Goal: Task Accomplishment & Management: Manage account settings

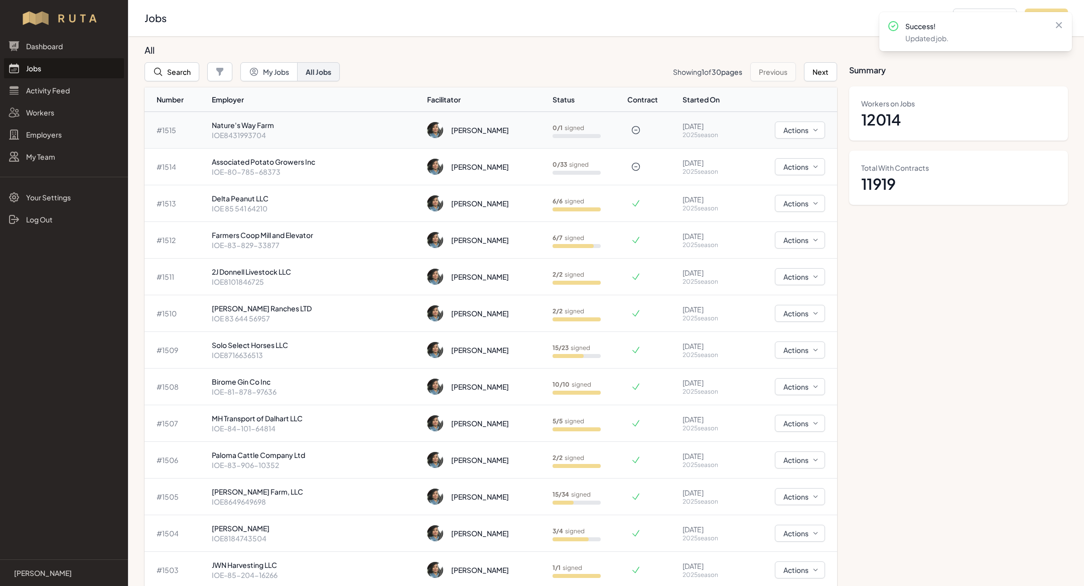
click at [281, 126] on p "Nature's Way Farm" at bounding box center [315, 125] width 207 height 10
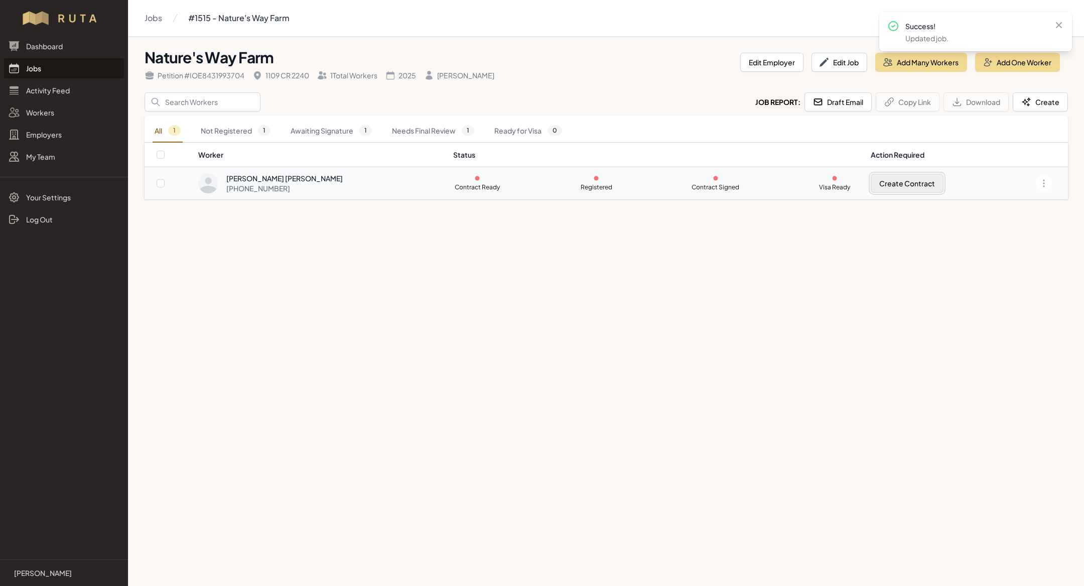
click at [871, 183] on button "Create Contract" at bounding box center [907, 183] width 73 height 19
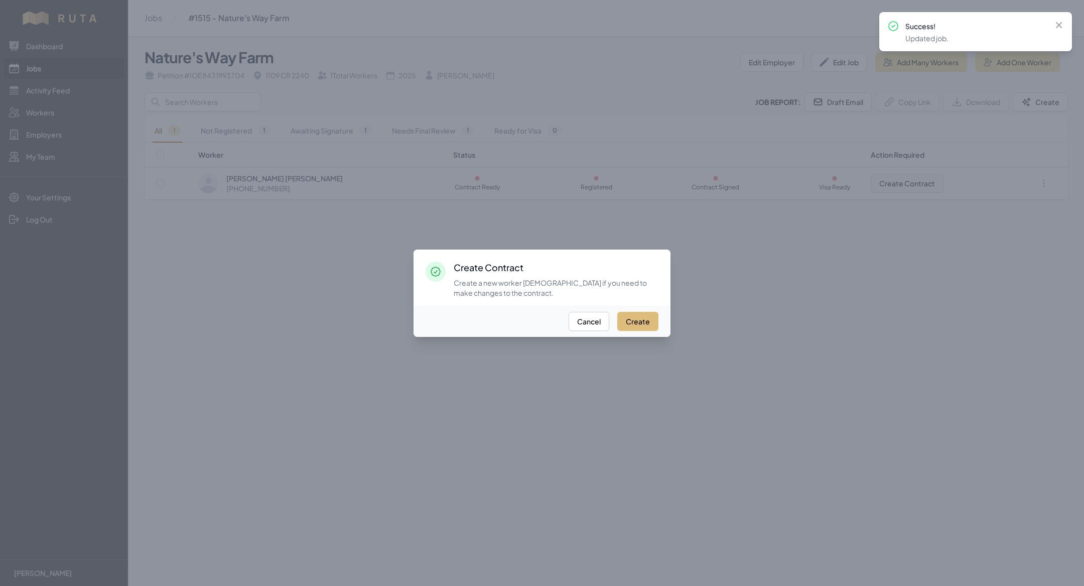
click at [638, 323] on button "Create" at bounding box center [637, 321] width 41 height 19
click at [744, 387] on div at bounding box center [542, 293] width 1084 height 586
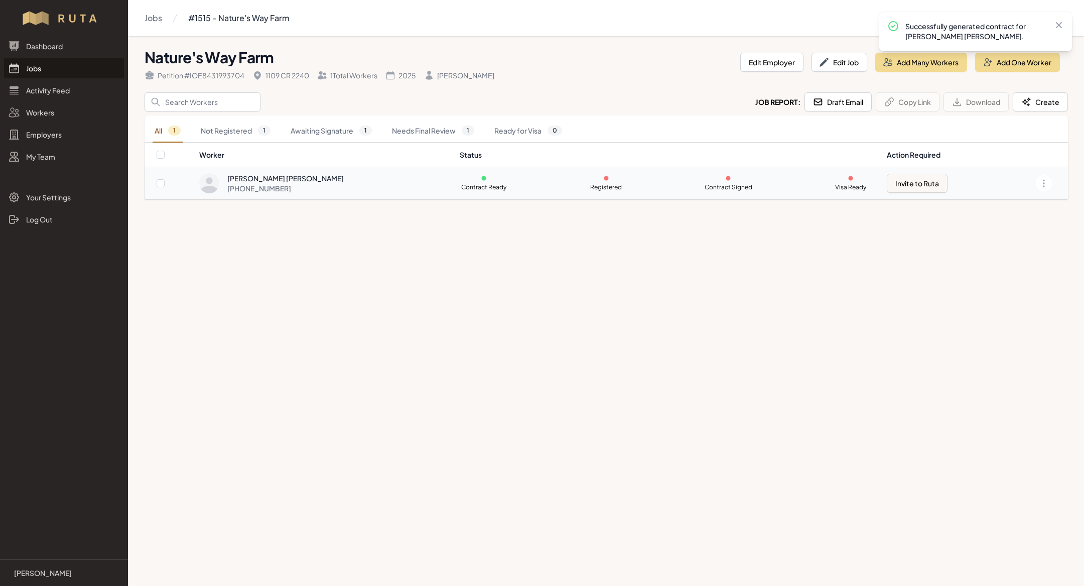
click at [904, 195] on td "Invite to Ruta" at bounding box center [942, 183] width 123 height 33
click at [899, 175] on button "Invite to Ruta" at bounding box center [917, 183] width 61 height 19
checkbox input "true"
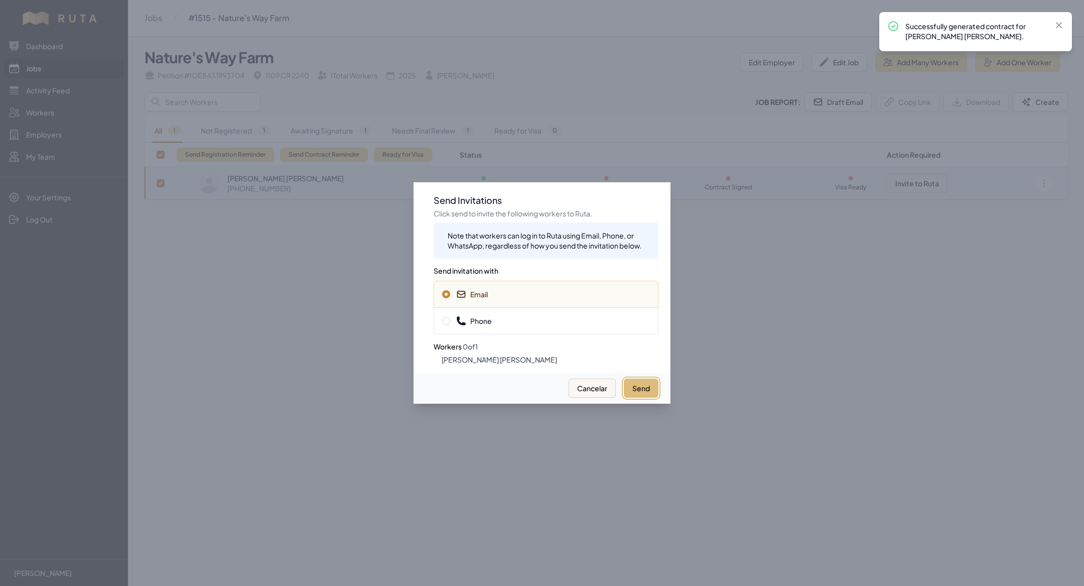
click at [651, 386] on button "Send" at bounding box center [641, 388] width 35 height 19
click at [606, 326] on div "Phone" at bounding box center [546, 320] width 225 height 27
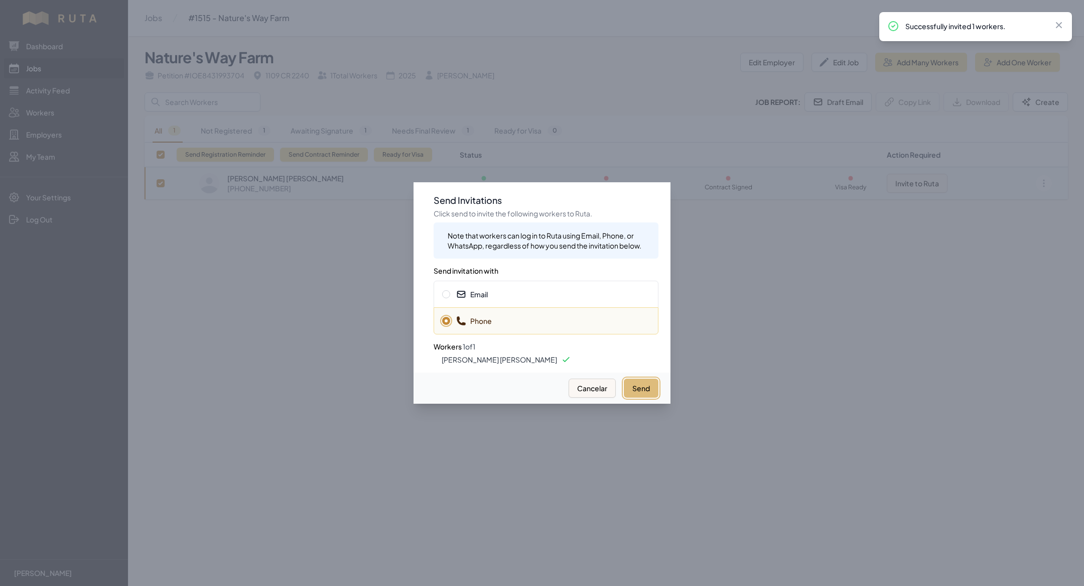
click at [642, 390] on button "Send" at bounding box center [641, 388] width 35 height 19
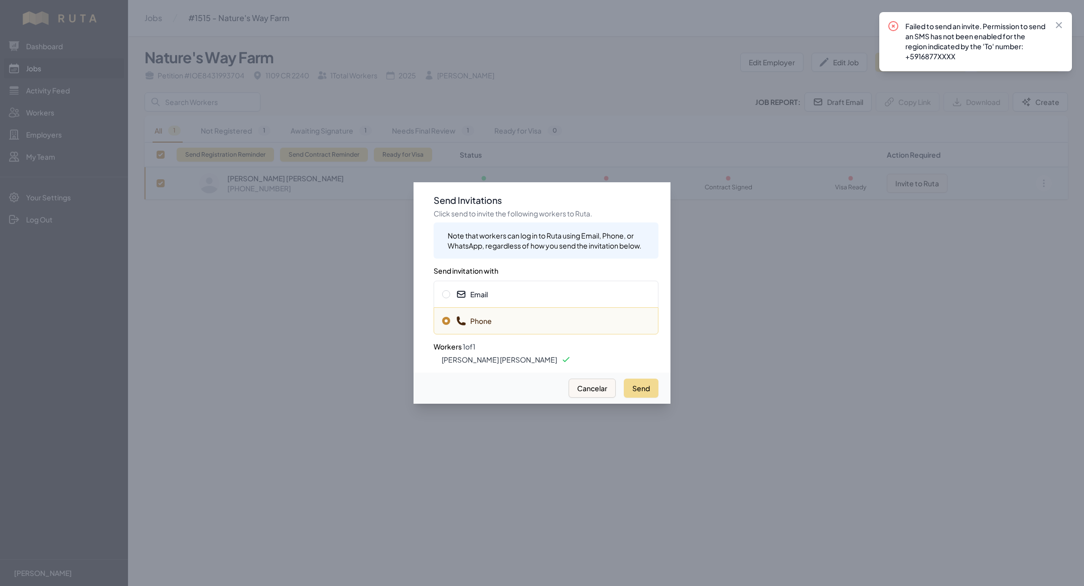
click at [602, 294] on span "Email" at bounding box center [546, 294] width 208 height 10
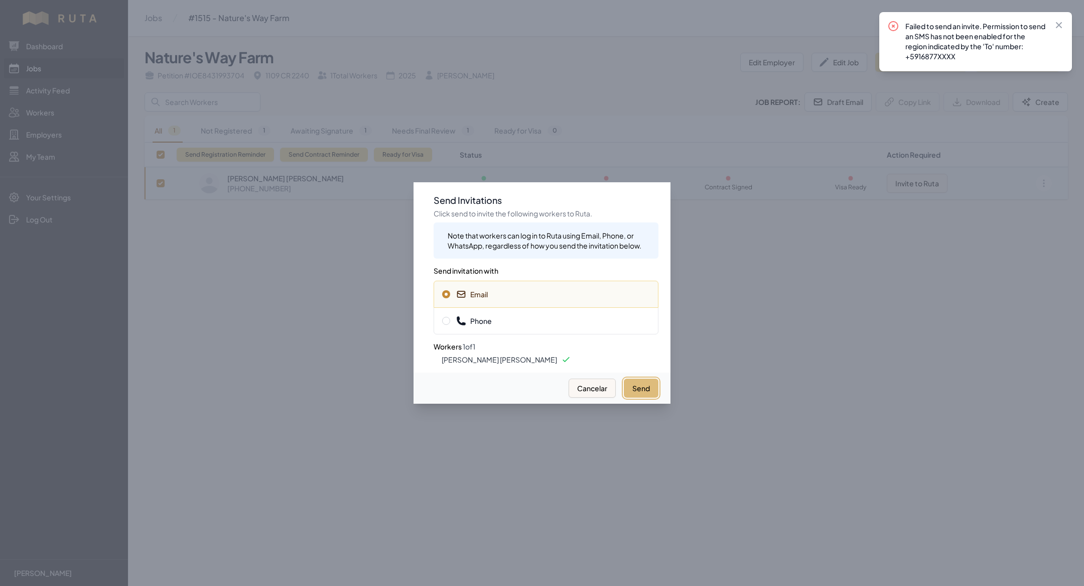
click at [635, 379] on button "Send" at bounding box center [641, 388] width 35 height 19
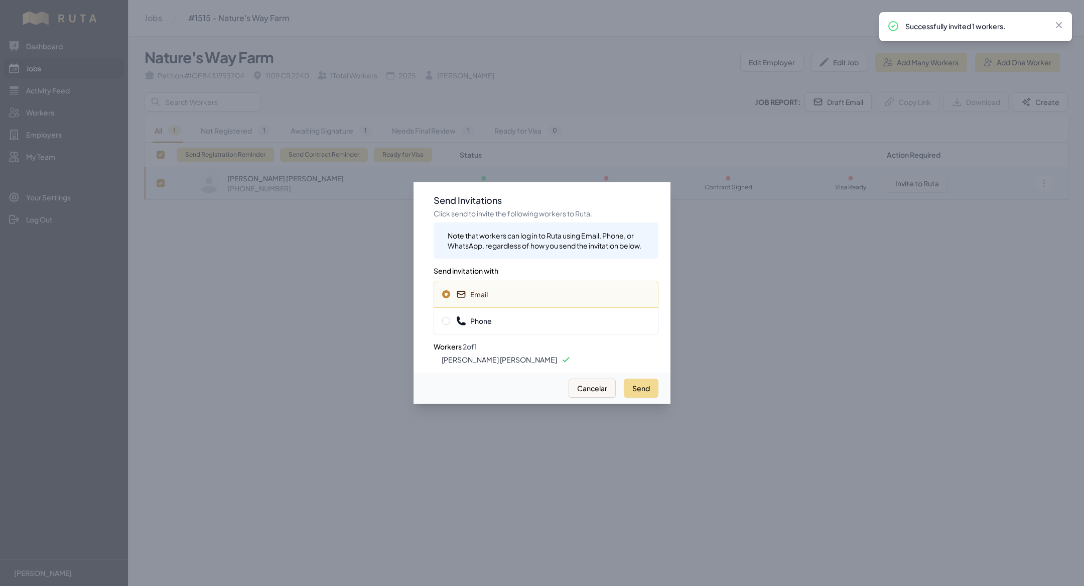
click at [728, 465] on div at bounding box center [542, 293] width 1084 height 586
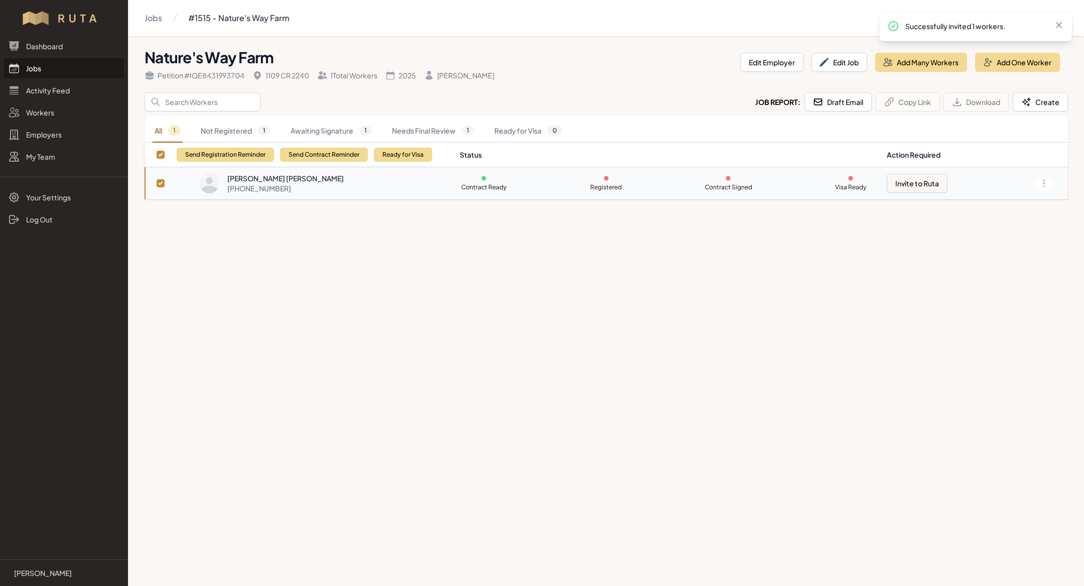
click at [332, 367] on main "Jobs #1515 - Nature's Way Farm Nature's Way Farm Petition # IOE8431993704 1109 …" at bounding box center [542, 293] width 1084 height 586
click at [255, 187] on div "[PHONE_NUMBER]" at bounding box center [285, 188] width 116 height 10
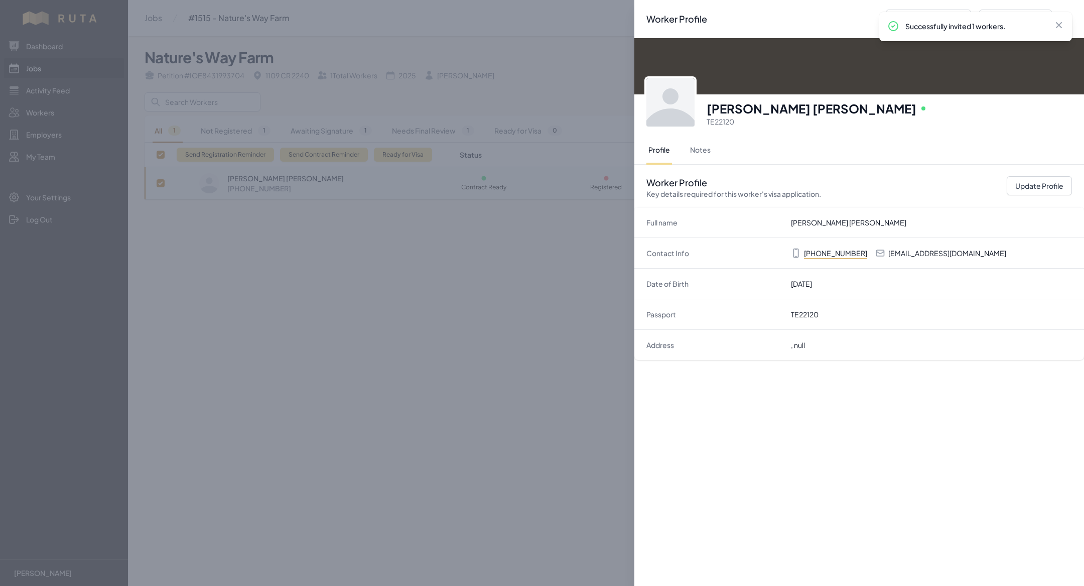
click at [364, 266] on div "Worker Profile Previous Worker Next Worker Close panel Peter Enns Neufeld Onlin…" at bounding box center [542, 293] width 1084 height 586
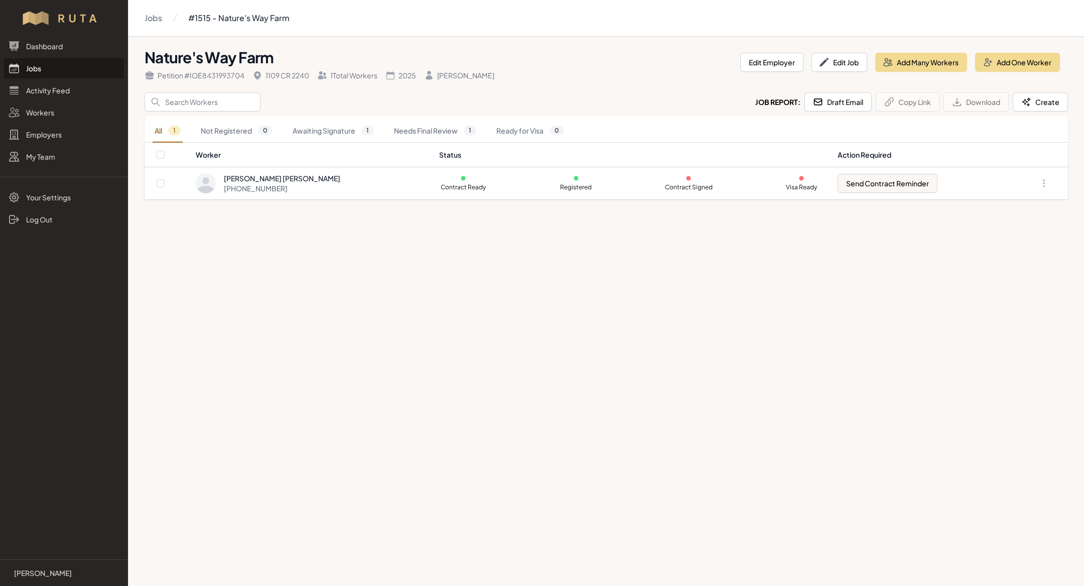
click at [60, 62] on link "Jobs" at bounding box center [64, 68] width 120 height 20
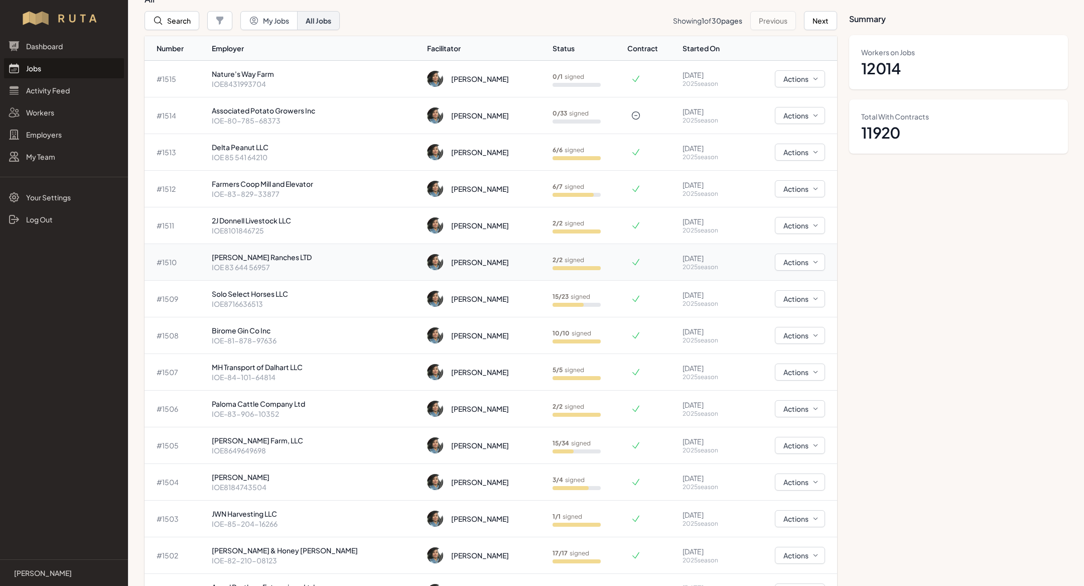
scroll to position [50, 0]
click at [337, 320] on td "Birome Gin Co Inc IOE-81-878-97636" at bounding box center [315, 336] width 215 height 37
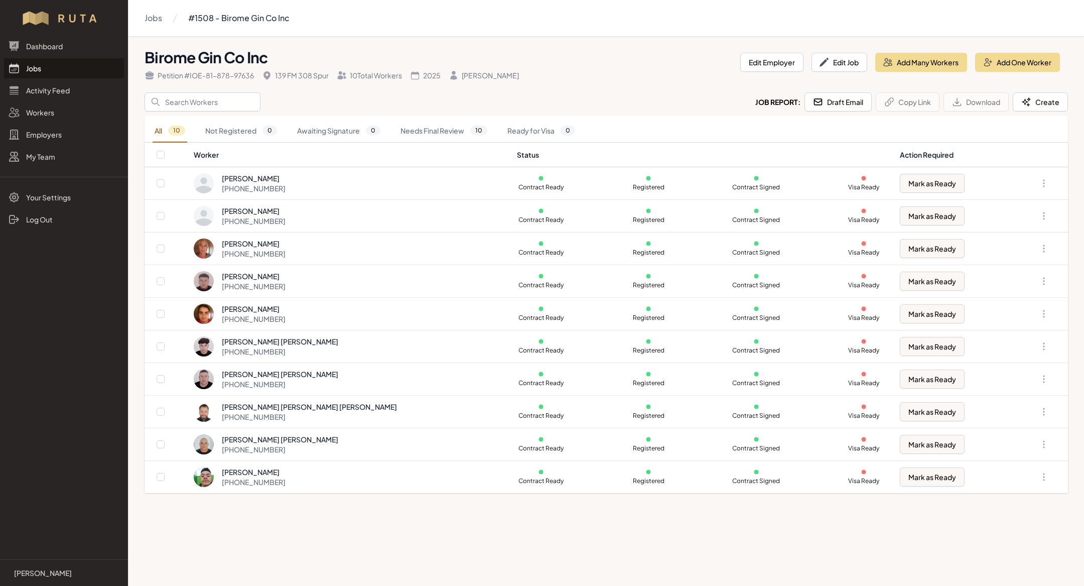
click at [77, 69] on link "Jobs" at bounding box center [64, 68] width 120 height 20
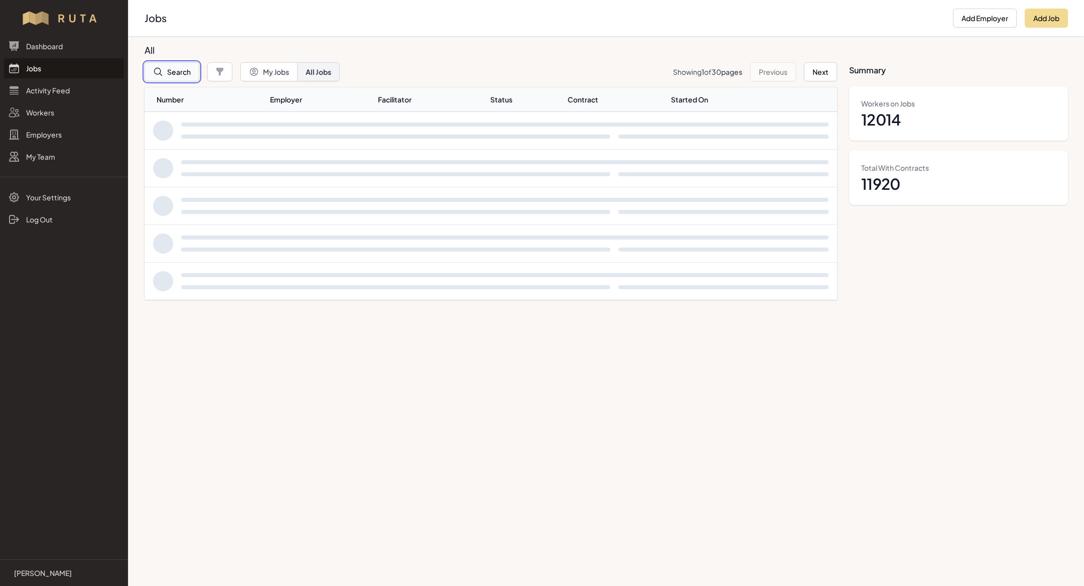
click at [183, 74] on button "Search" at bounding box center [172, 71] width 55 height 19
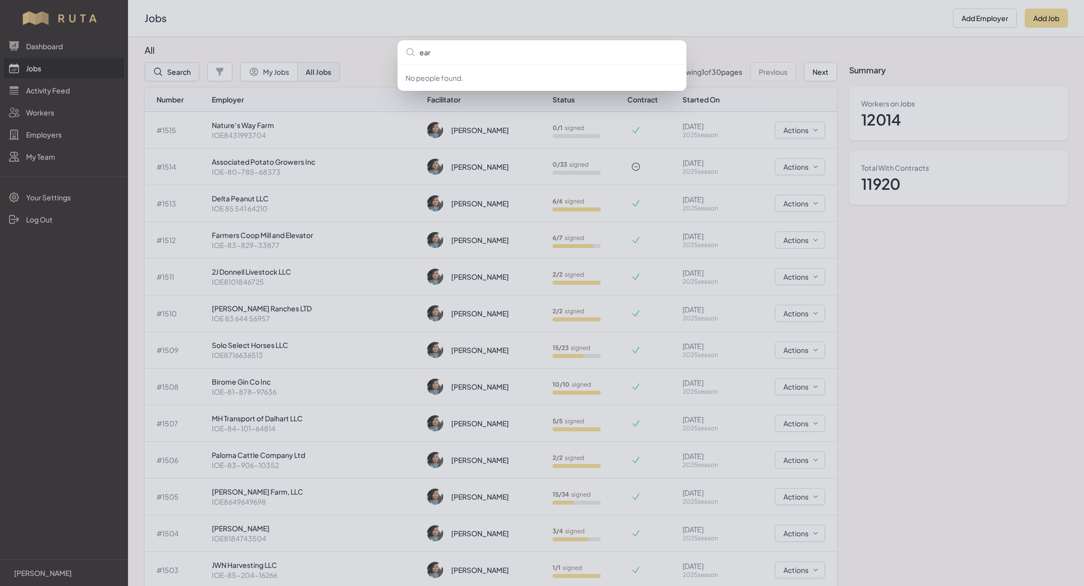
type input "[PERSON_NAME]"
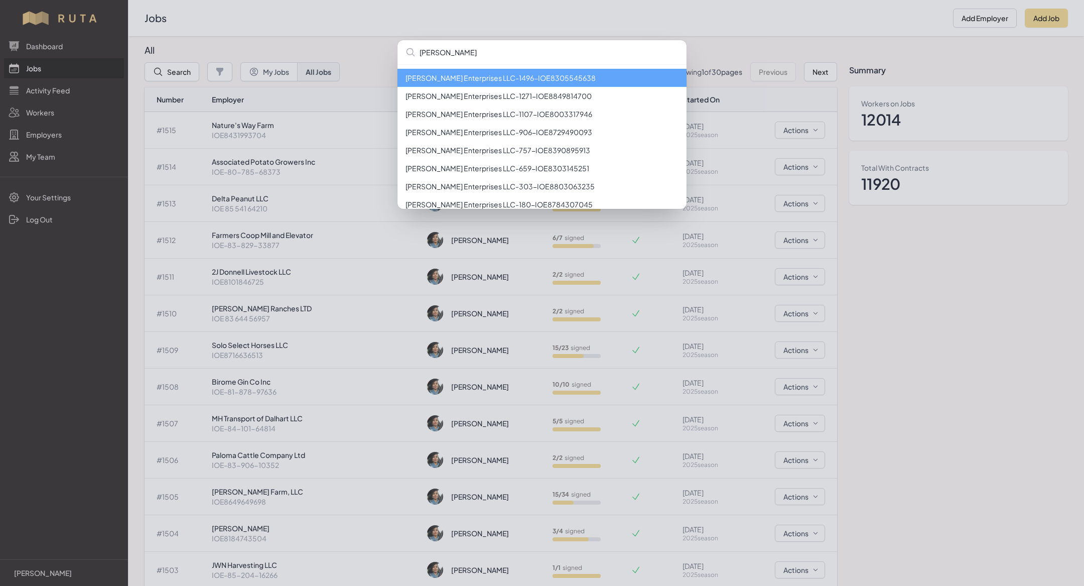
click at [478, 78] on li "[PERSON_NAME] Enterprises LLC - 1496 - IOE8305545638" at bounding box center [542, 78] width 289 height 18
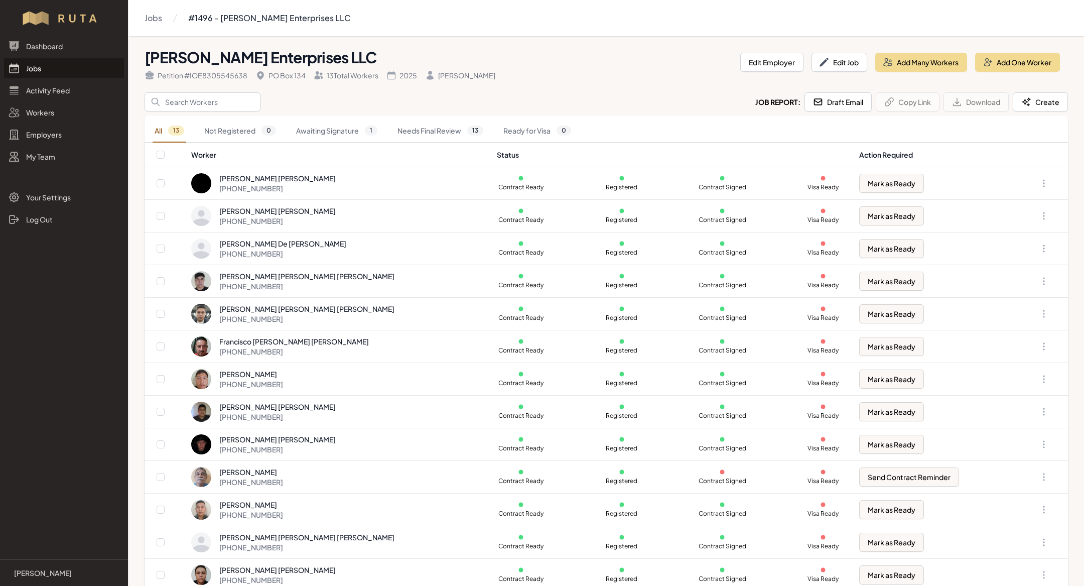
click at [37, 66] on link "Jobs" at bounding box center [64, 68] width 120 height 20
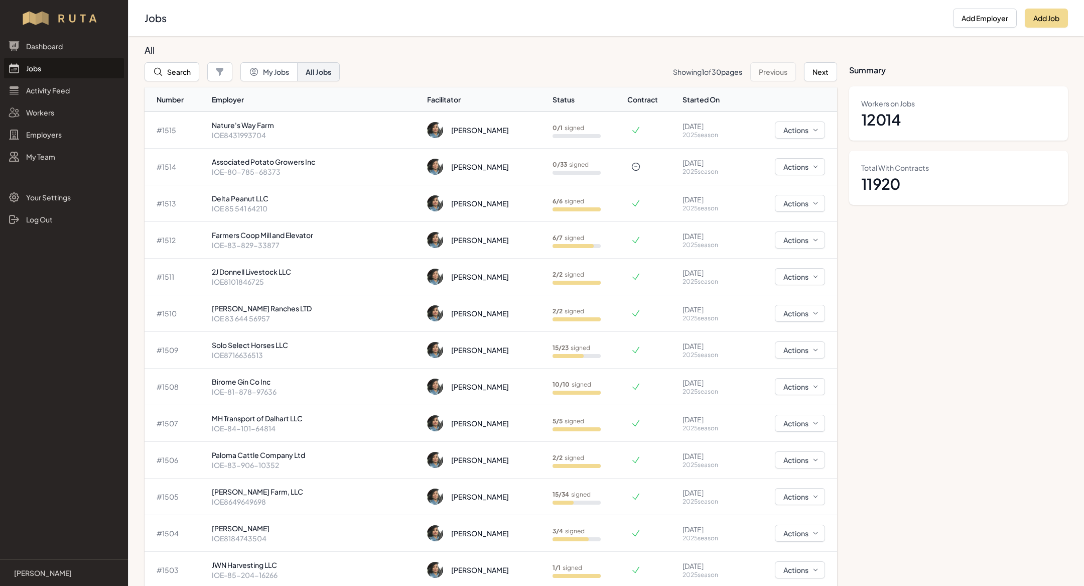
click at [54, 58] on link "Jobs" at bounding box center [64, 68] width 120 height 20
click at [165, 73] on button "Search" at bounding box center [172, 71] width 55 height 19
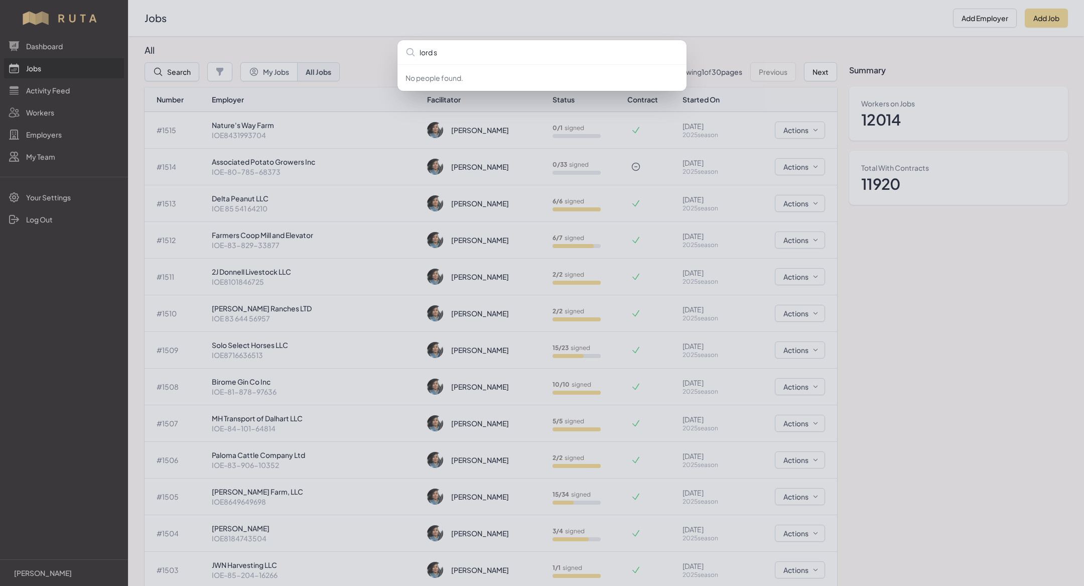
type input "lord se"
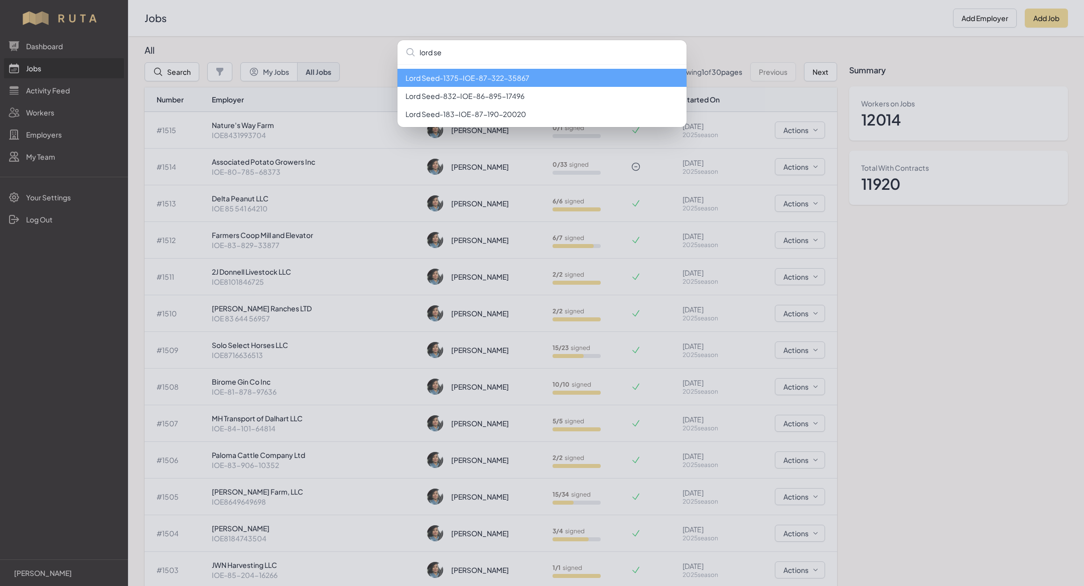
click at [494, 80] on li "Lord Seed - 1375 - IOE-87-322-35867" at bounding box center [542, 78] width 289 height 18
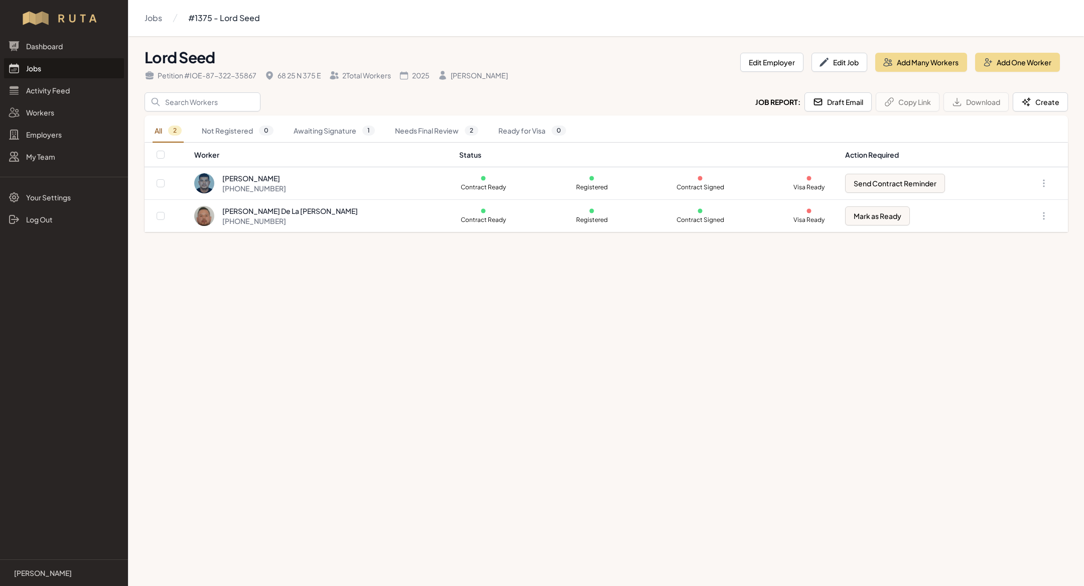
click at [40, 75] on link "Jobs" at bounding box center [64, 68] width 120 height 20
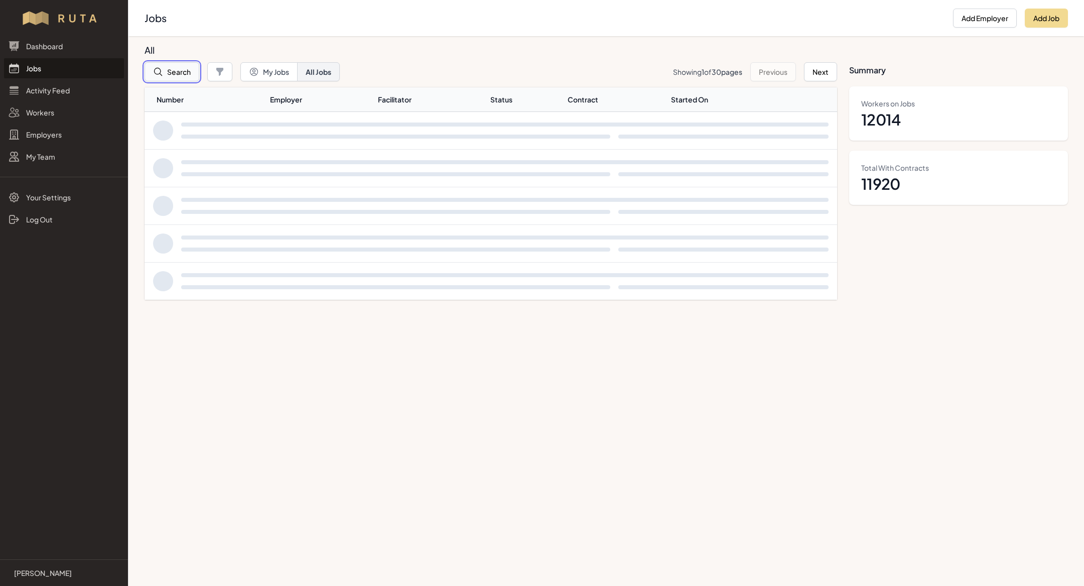
click at [185, 80] on button "Search" at bounding box center [172, 71] width 55 height 19
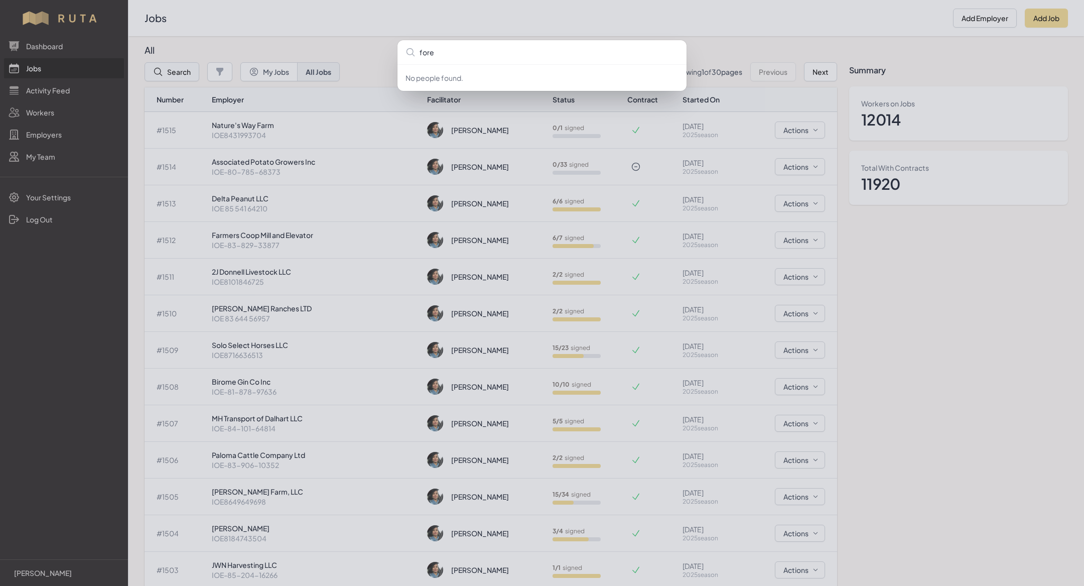
type input "forev"
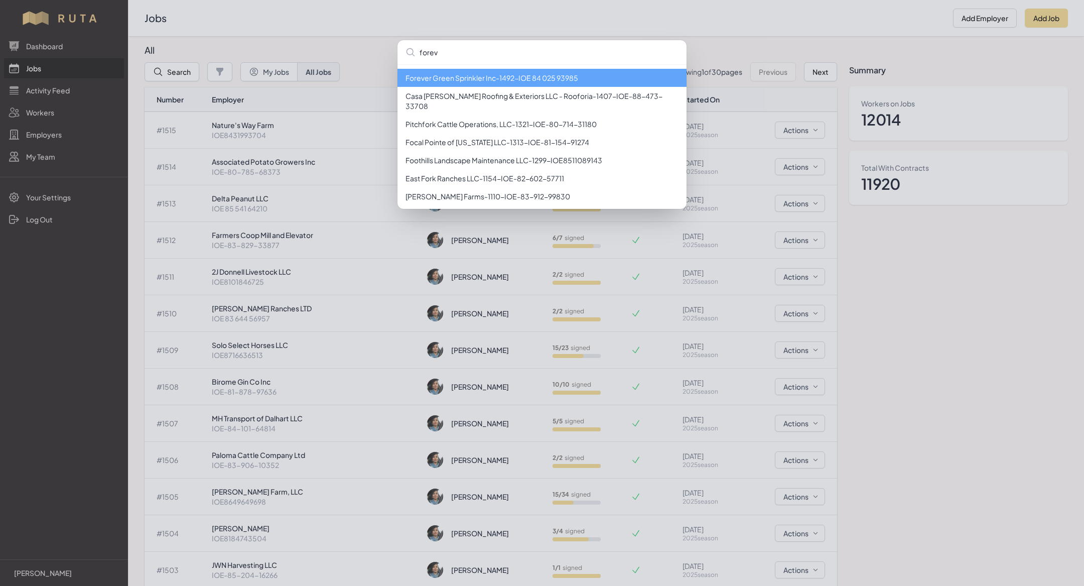
click at [480, 78] on li "Forever Green Sprinkler Inc - 1492 - IOE 84 025 93985" at bounding box center [542, 78] width 289 height 18
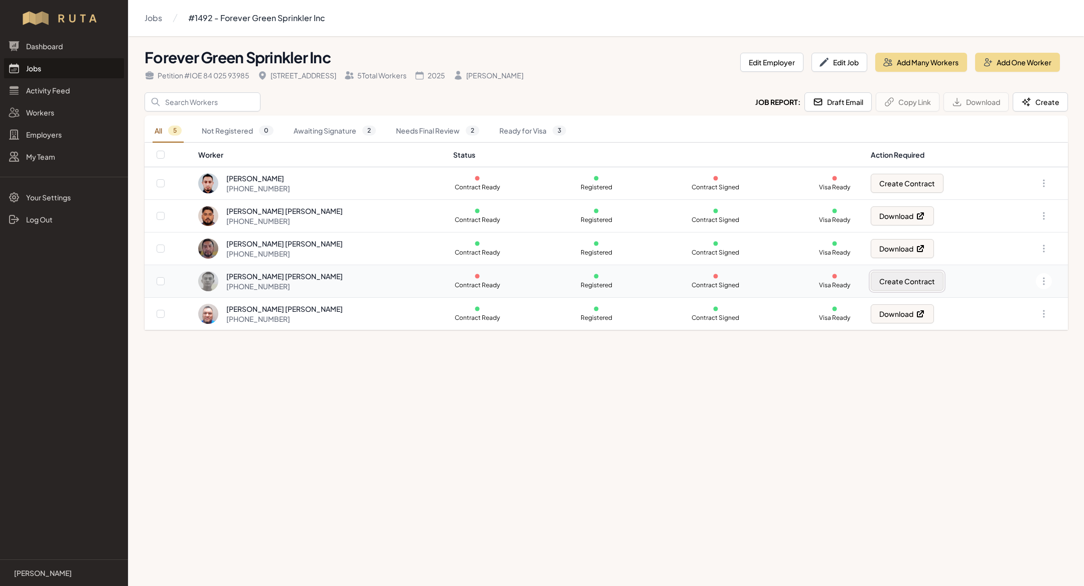
click at [904, 282] on button "Create Contract" at bounding box center [907, 281] width 73 height 19
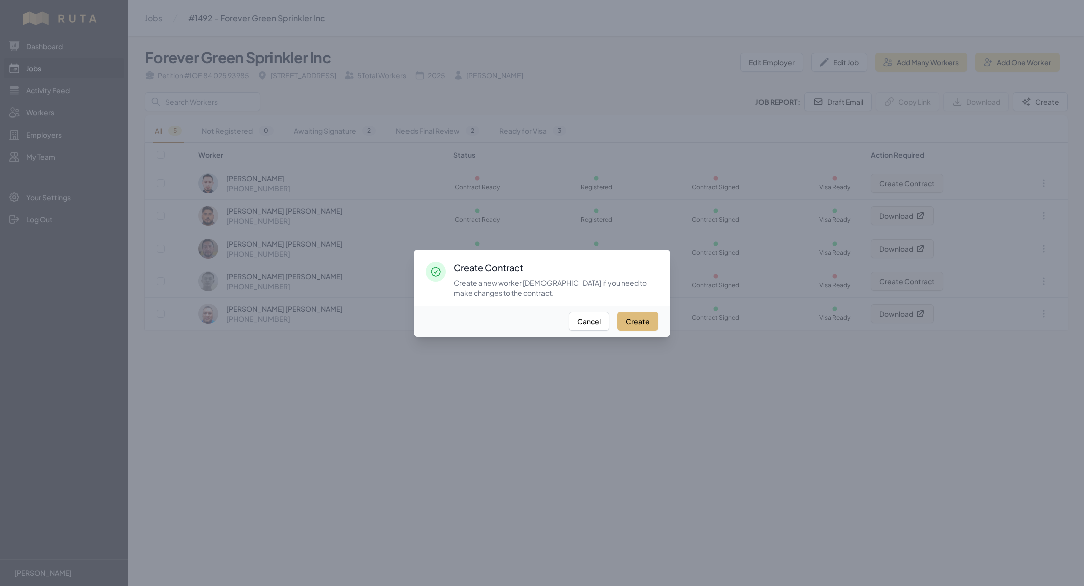
click at [633, 319] on button "Create" at bounding box center [637, 321] width 41 height 19
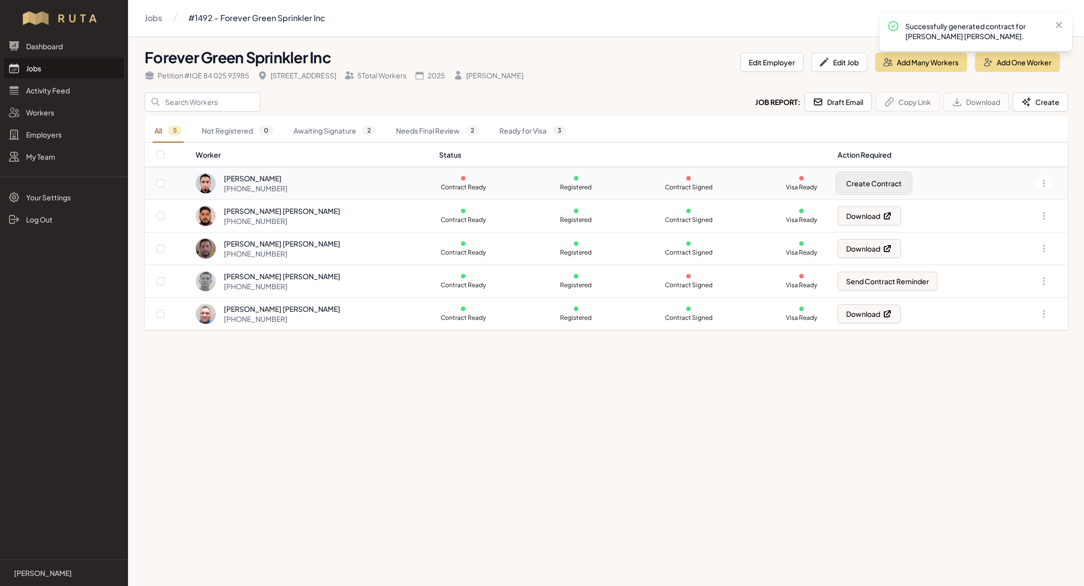
click at [901, 180] on button "Create Contract" at bounding box center [874, 183] width 73 height 19
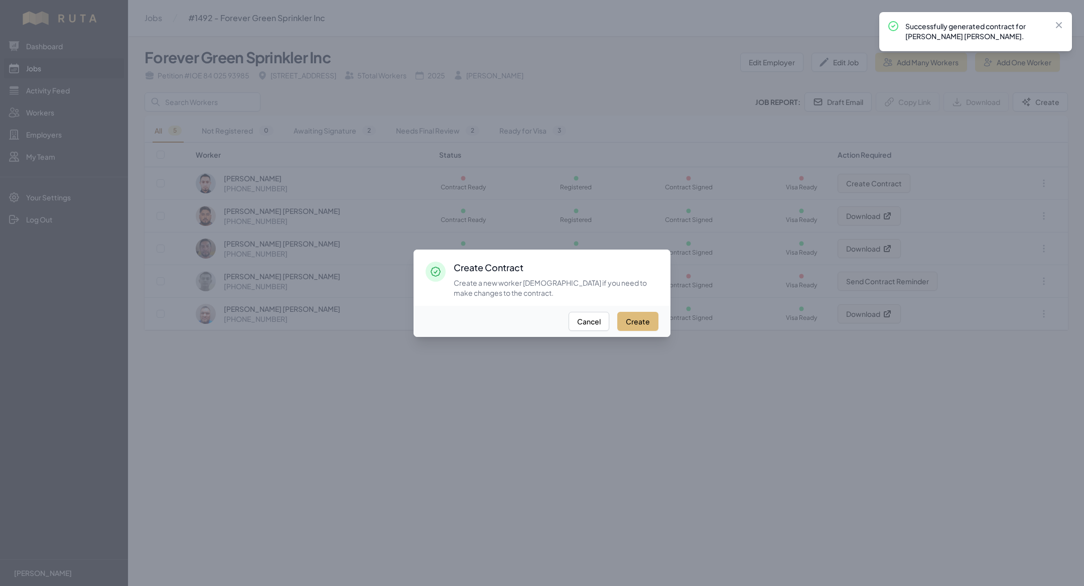
click at [631, 321] on button "Create" at bounding box center [637, 321] width 41 height 19
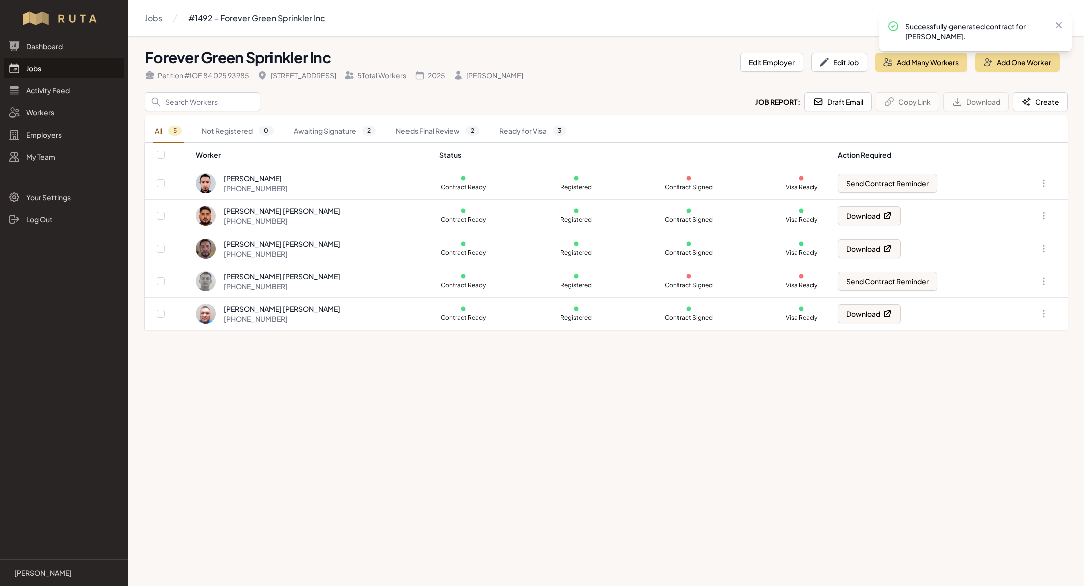
click at [732, 528] on div at bounding box center [542, 293] width 1084 height 586
click at [363, 120] on link "Awaiting Signature 2" at bounding box center [335, 130] width 86 height 23
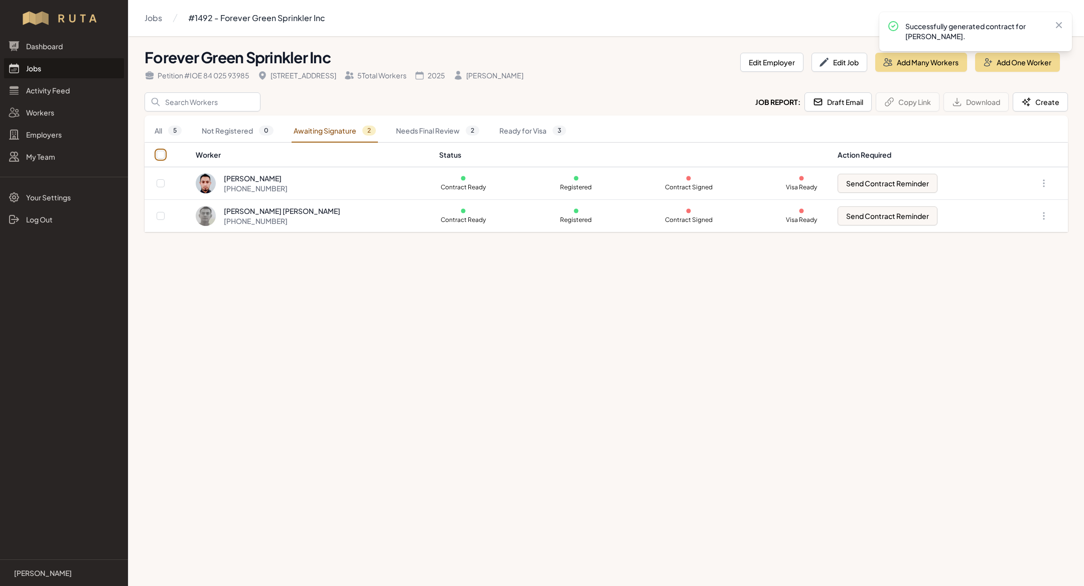
click at [157, 155] on input "checkbox" at bounding box center [161, 155] width 8 height 8
checkbox input "true"
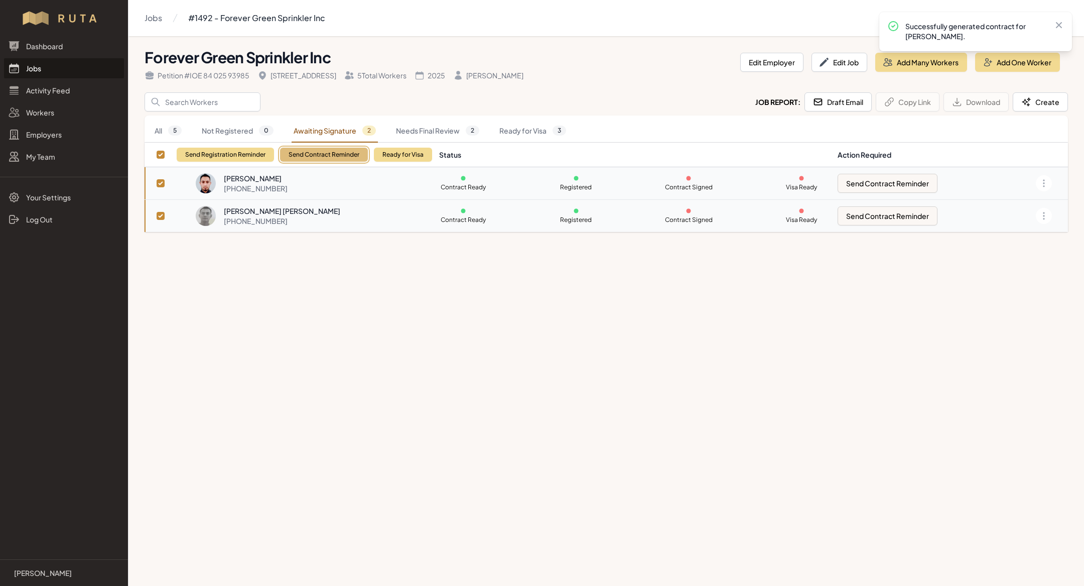
click at [303, 148] on button "Send Contract Reminder" at bounding box center [324, 155] width 88 height 14
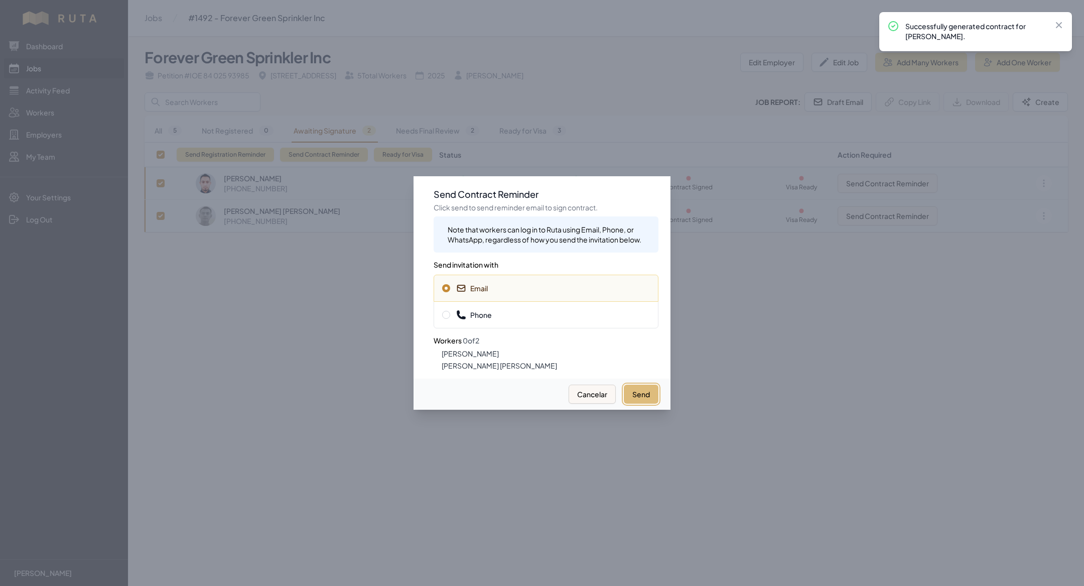
click at [644, 392] on button "Send" at bounding box center [641, 394] width 35 height 19
click at [523, 309] on div "Phone" at bounding box center [546, 314] width 225 height 27
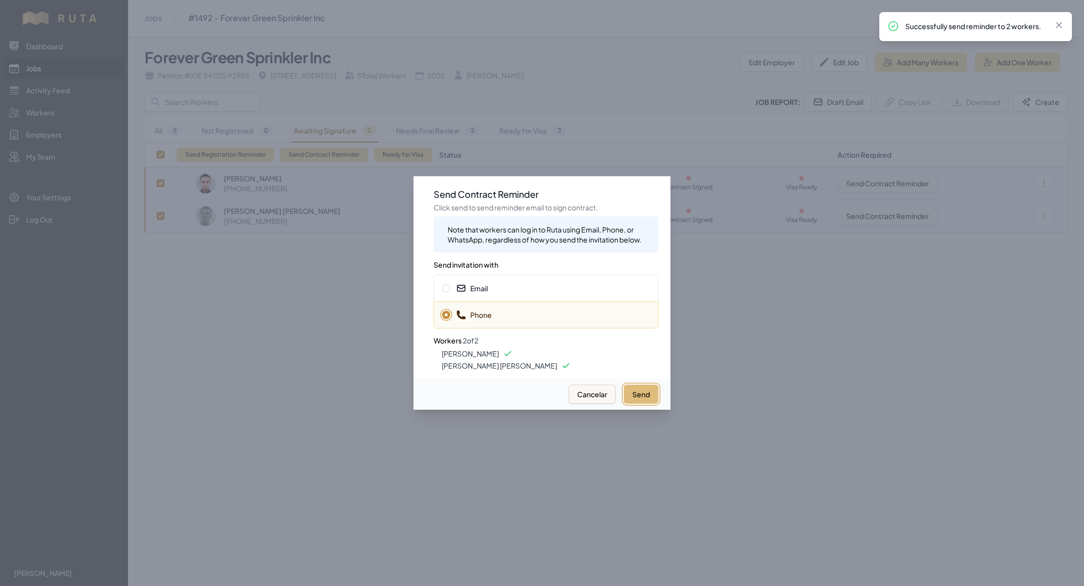
click at [631, 385] on button "Send" at bounding box center [641, 394] width 35 height 19
click at [633, 389] on button "Send" at bounding box center [641, 394] width 35 height 19
click at [307, 409] on div at bounding box center [542, 293] width 1084 height 586
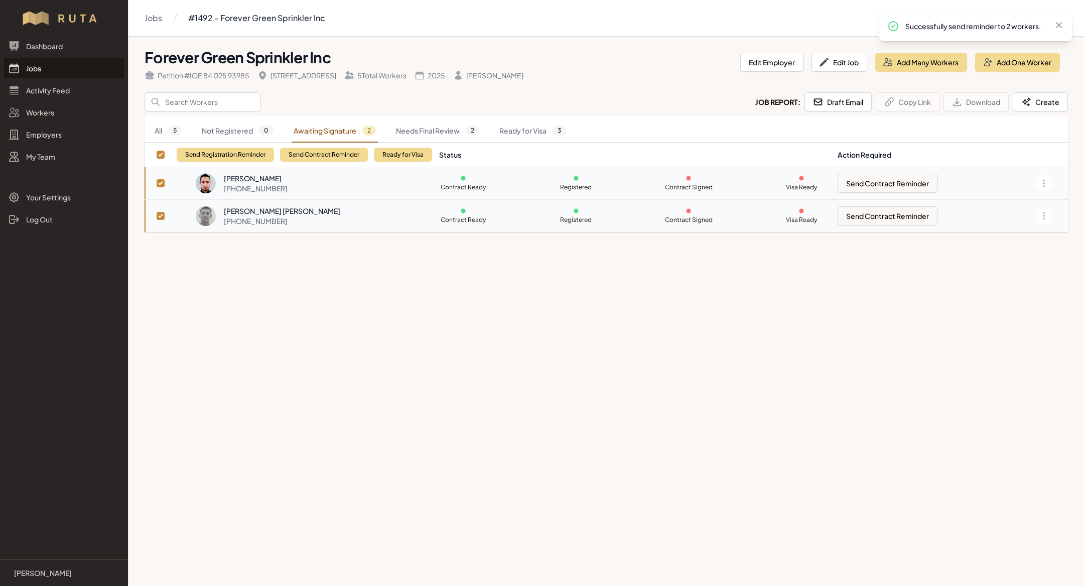
click at [58, 73] on link "Jobs" at bounding box center [64, 68] width 120 height 20
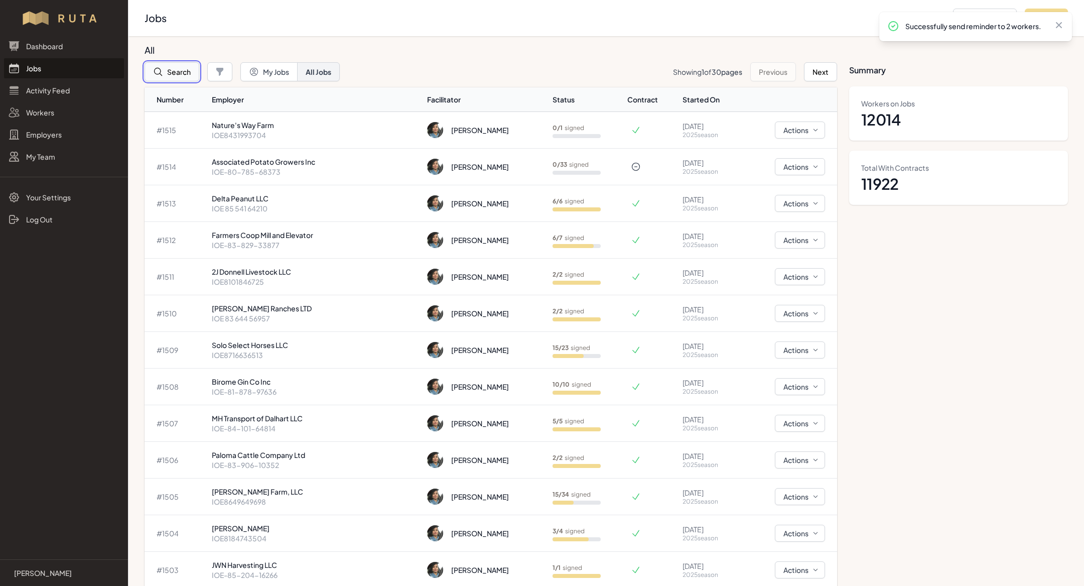
click at [181, 68] on button "Search" at bounding box center [172, 71] width 55 height 19
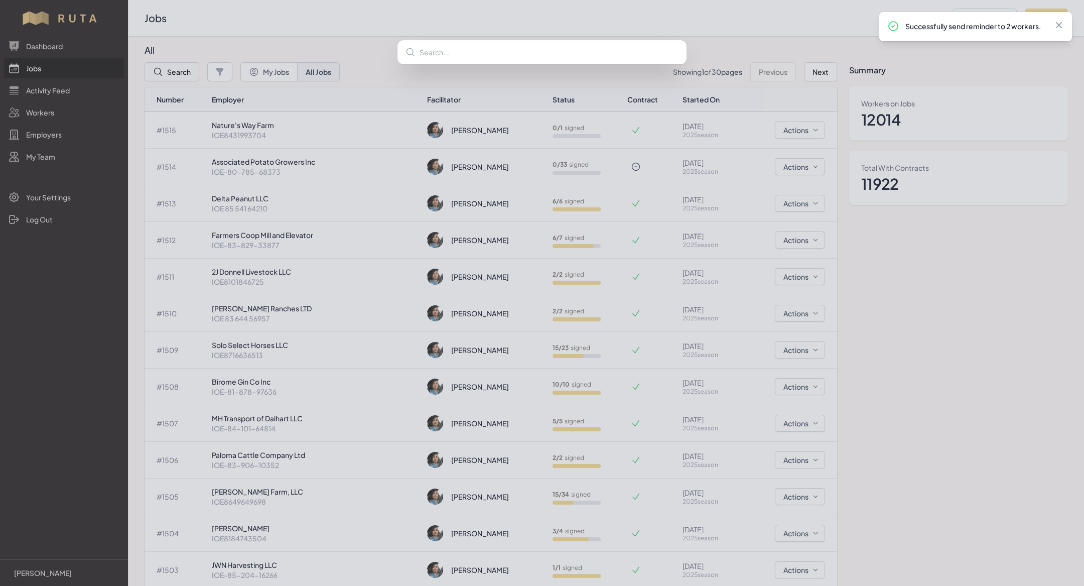
type input "o"
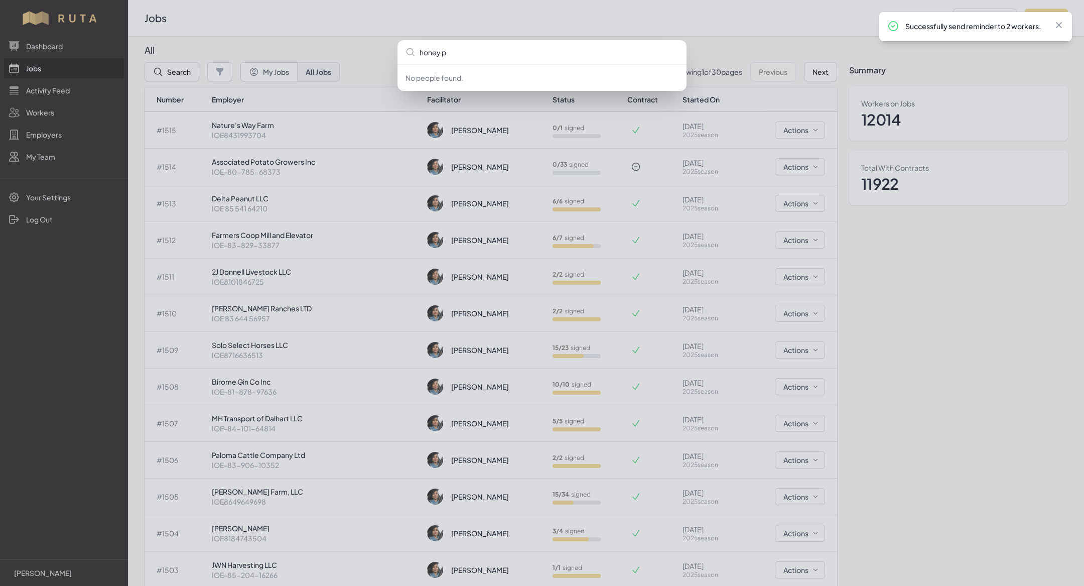
type input "honey po"
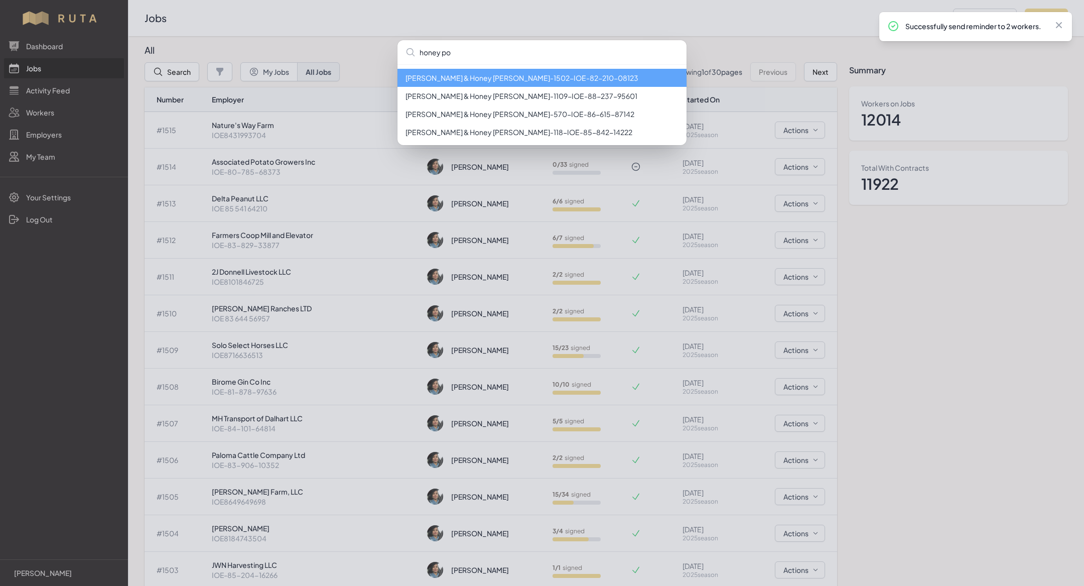
click at [487, 78] on li "[PERSON_NAME] & Honey [PERSON_NAME] - 1502 - IOE-82-210-08123" at bounding box center [542, 78] width 289 height 18
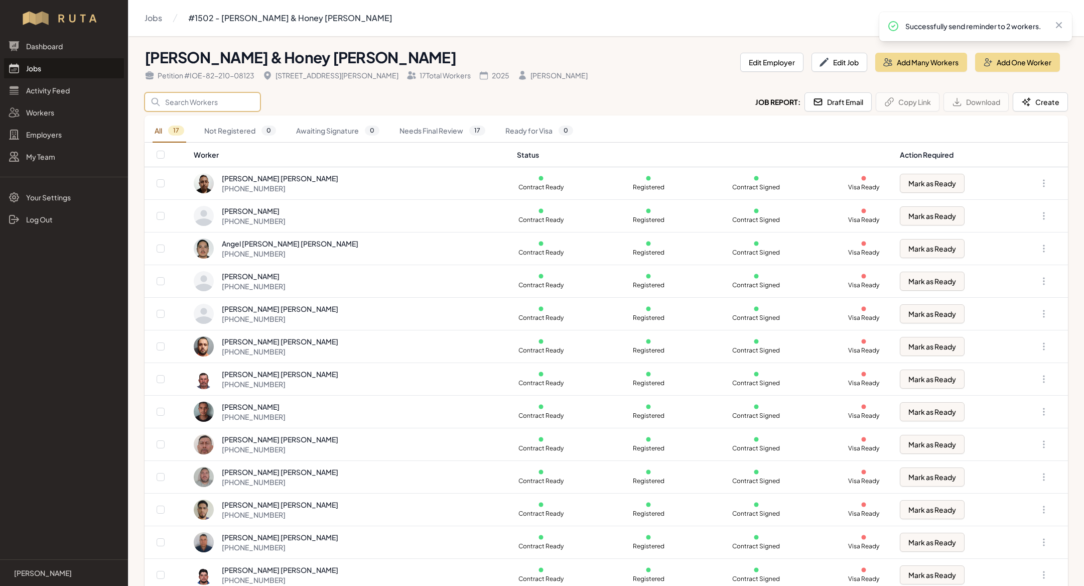
click at [222, 101] on input "Search" at bounding box center [203, 101] width 116 height 19
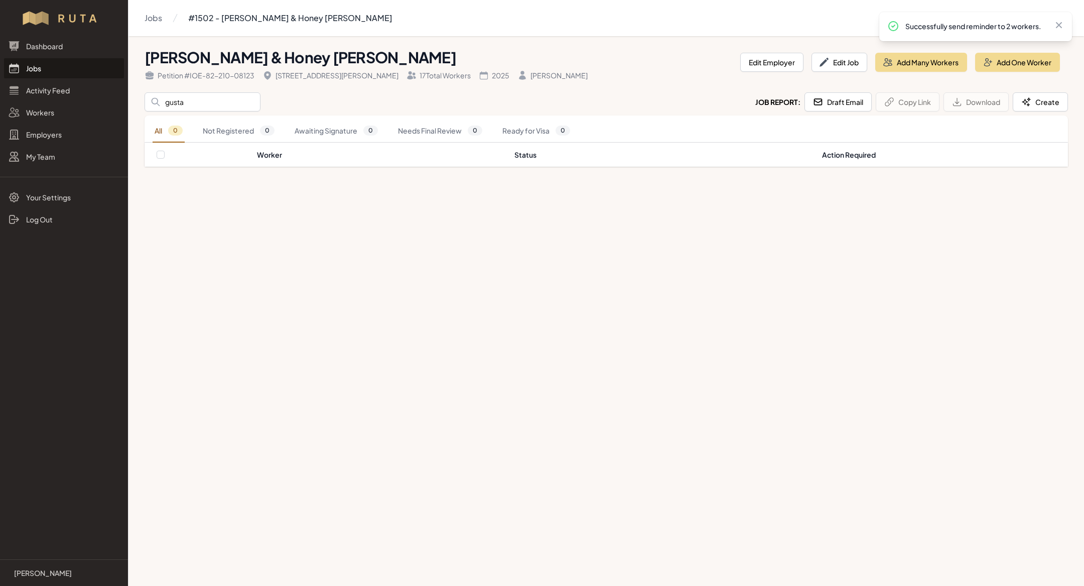
click at [724, 581] on main "Jobs #1502 - [PERSON_NAME] & Honey [PERSON_NAME] & Honey [PERSON_NAME] Petition…" at bounding box center [542, 293] width 1084 height 586
click at [204, 109] on input "gusta" at bounding box center [203, 101] width 116 height 19
type input "a"
click at [354, 301] on main "Jobs #1502 - [PERSON_NAME] & Honey [PERSON_NAME] & Honey [PERSON_NAME] Petition…" at bounding box center [542, 293] width 1084 height 586
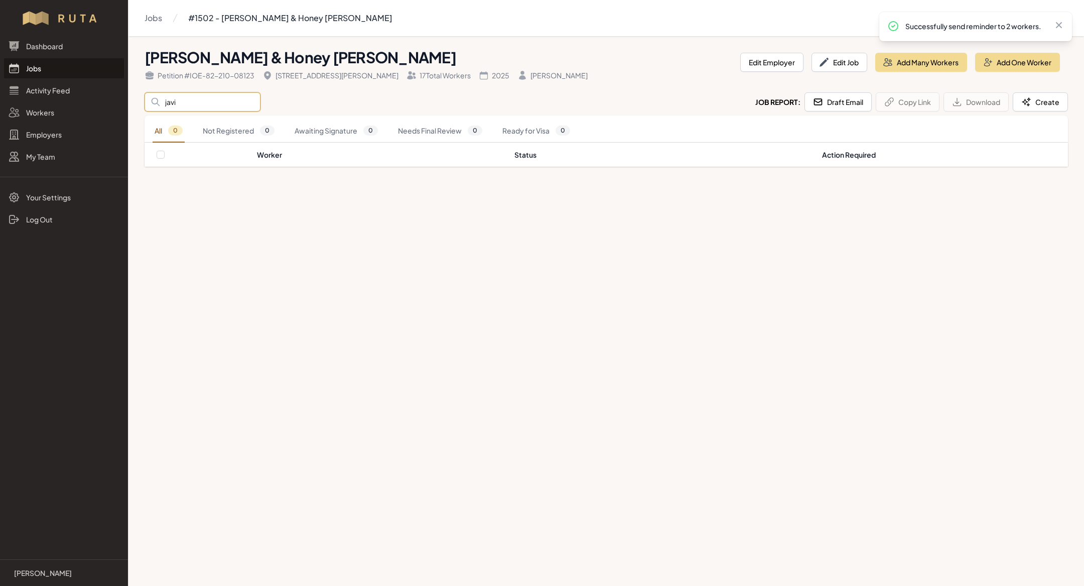
click at [192, 107] on input "javi" at bounding box center [203, 101] width 116 height 19
type input "j"
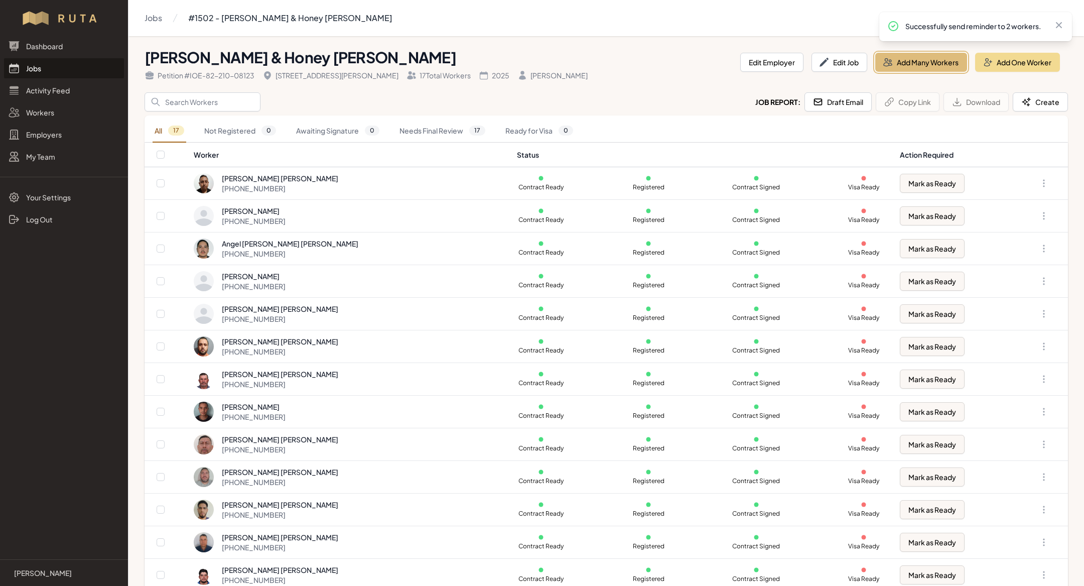
click at [938, 60] on button "Add Many Workers" at bounding box center [922, 62] width 92 height 19
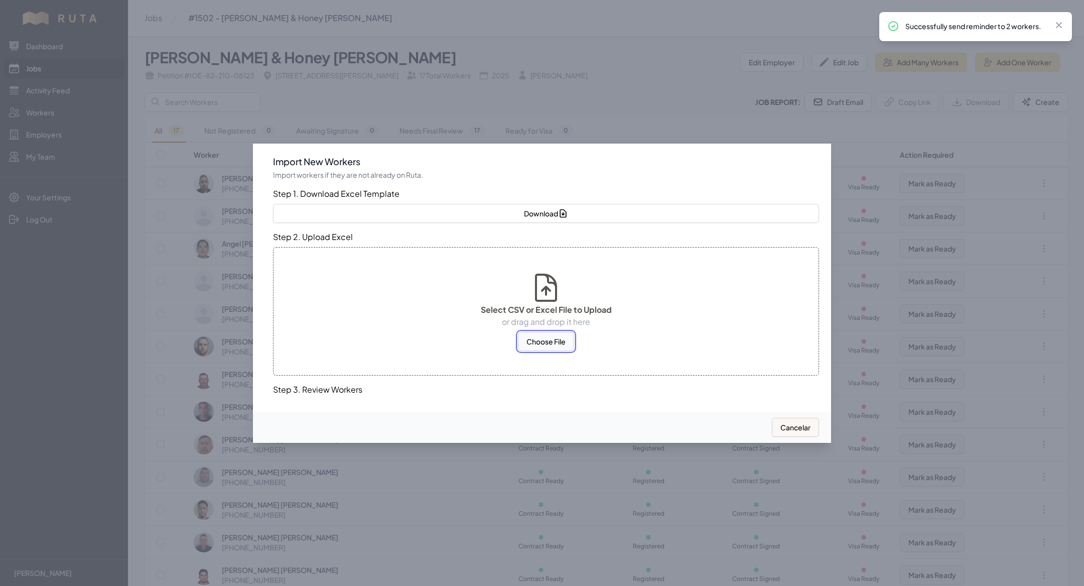
click at [557, 349] on button "Choose File" at bounding box center [546, 341] width 56 height 19
select select "MX"
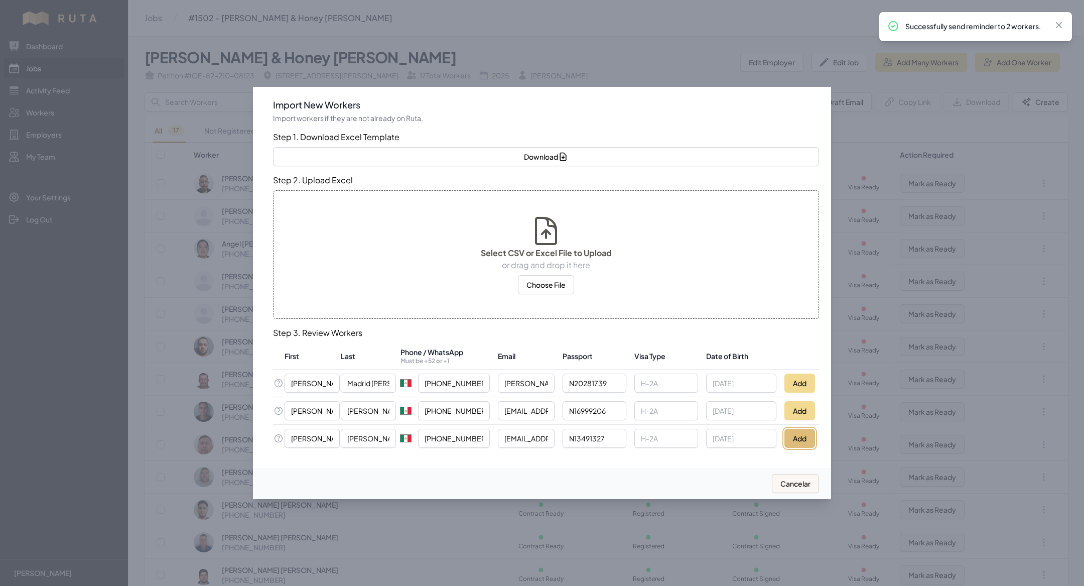
click at [796, 435] on button "Add" at bounding box center [800, 438] width 31 height 19
click at [792, 406] on button "Add" at bounding box center [800, 410] width 31 height 19
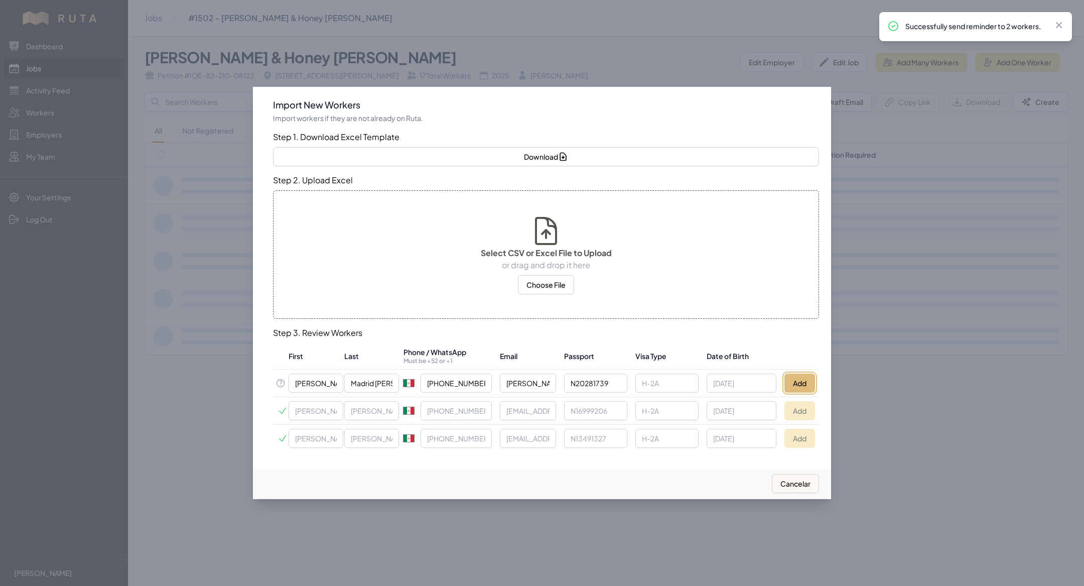
click at [791, 380] on button "Add" at bounding box center [800, 383] width 31 height 19
click at [216, 116] on div at bounding box center [542, 293] width 1084 height 586
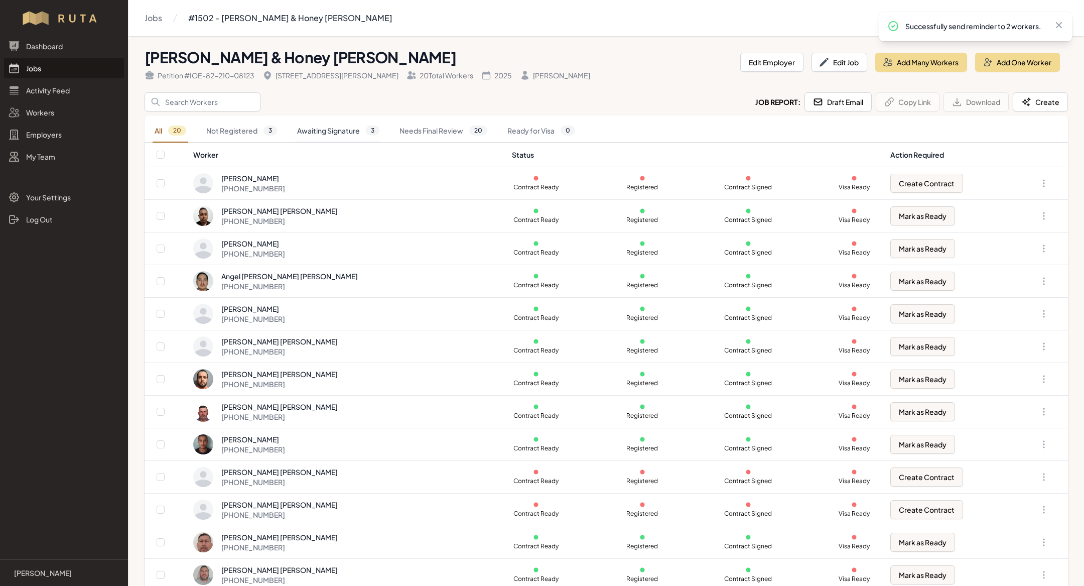
click at [342, 127] on link "Awaiting Signature 3" at bounding box center [338, 130] width 86 height 23
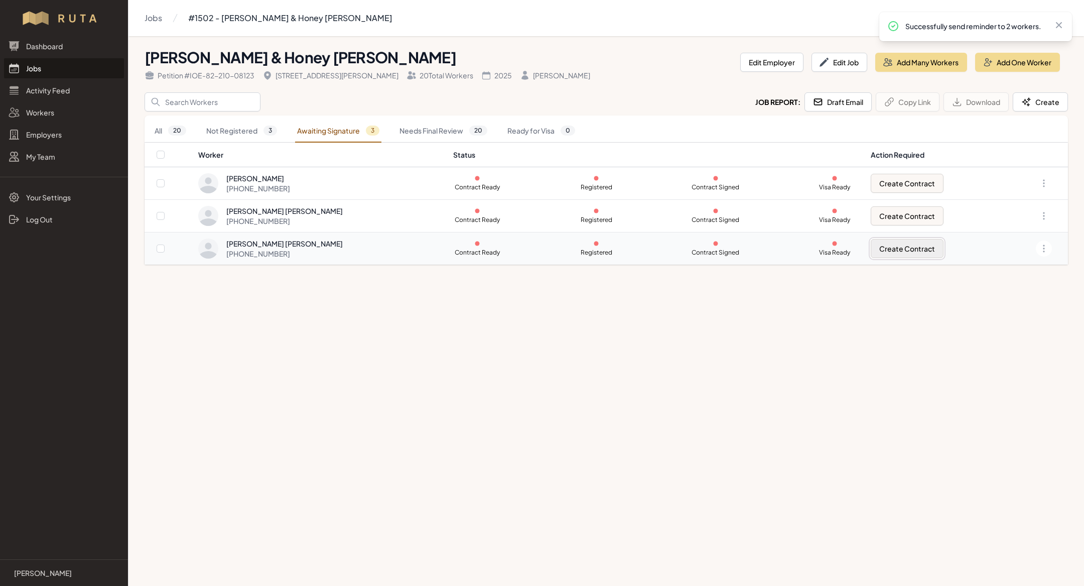
click at [916, 249] on button "Create Contract" at bounding box center [907, 248] width 73 height 19
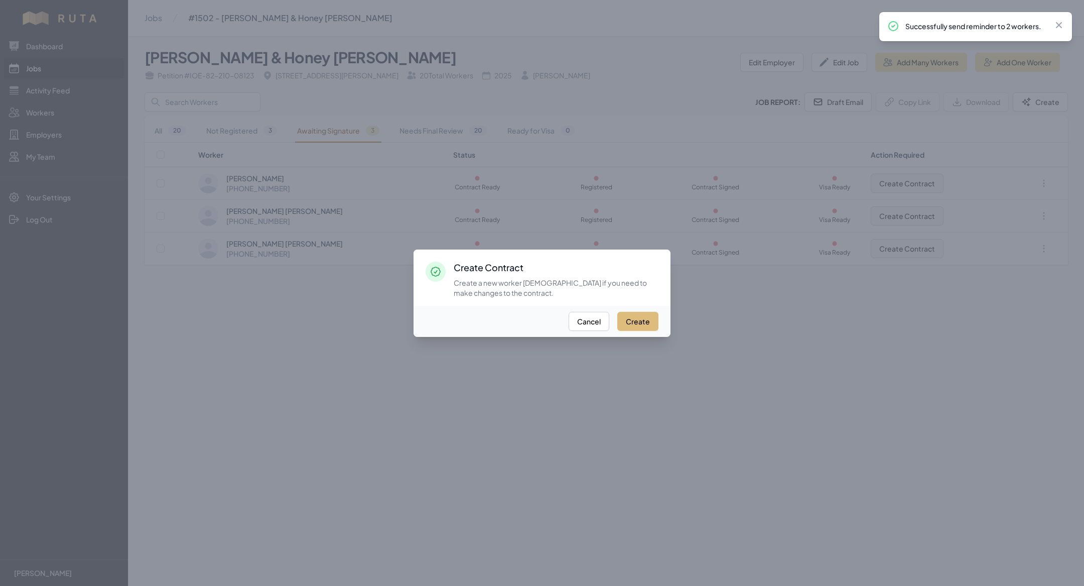
click at [639, 321] on button "Create" at bounding box center [637, 321] width 41 height 19
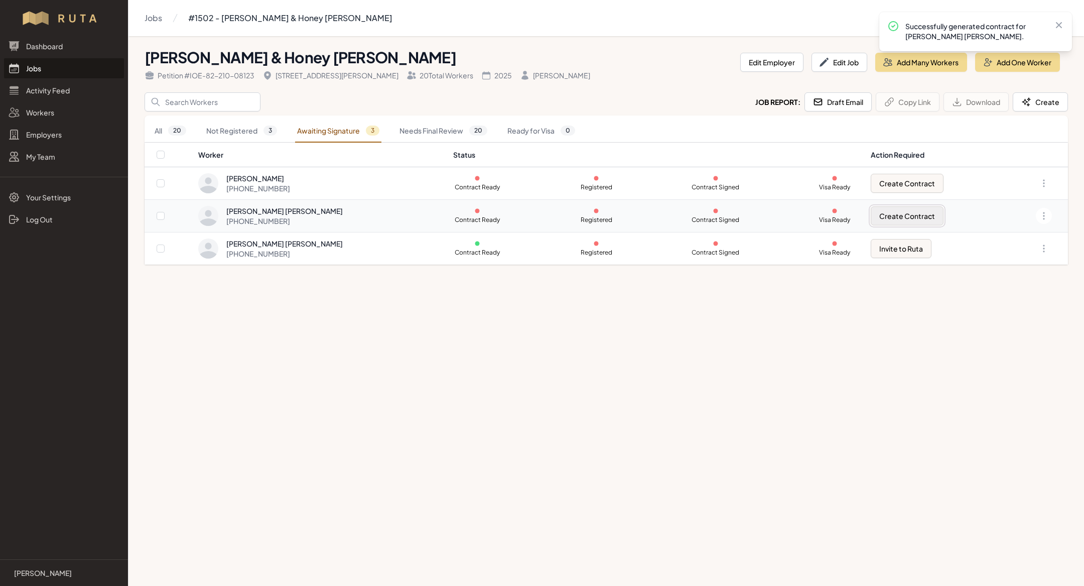
click at [908, 212] on button "Create Contract" at bounding box center [907, 215] width 73 height 19
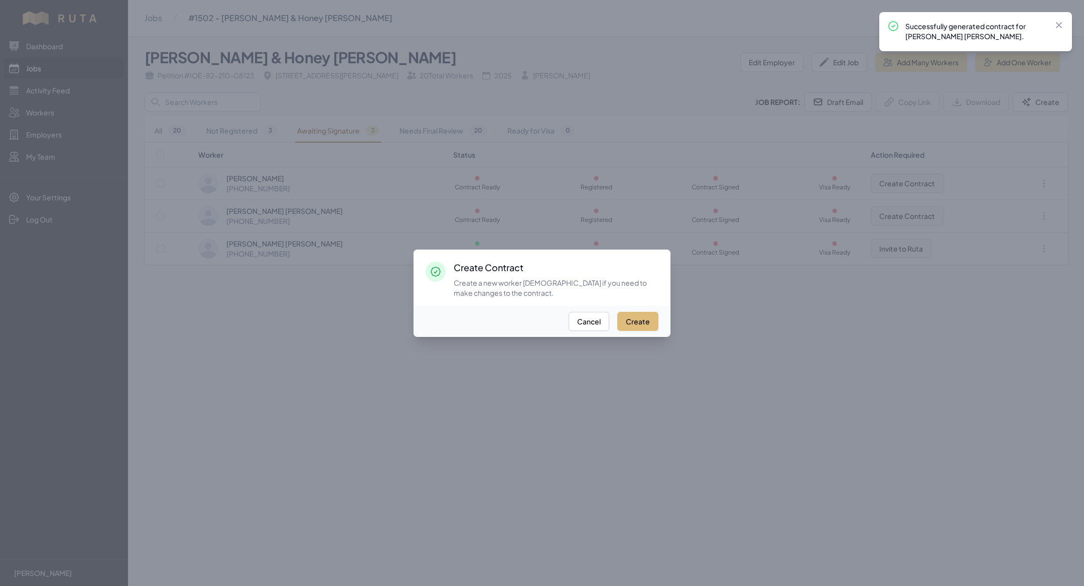
click at [636, 325] on button "Create" at bounding box center [637, 321] width 41 height 19
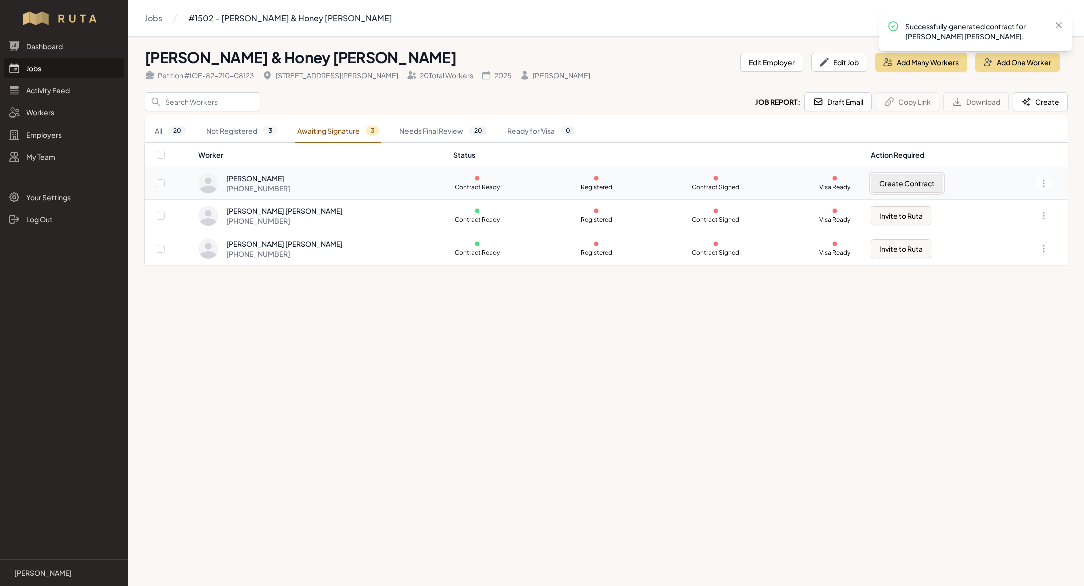
click at [887, 174] on button "Create Contract" at bounding box center [907, 183] width 73 height 19
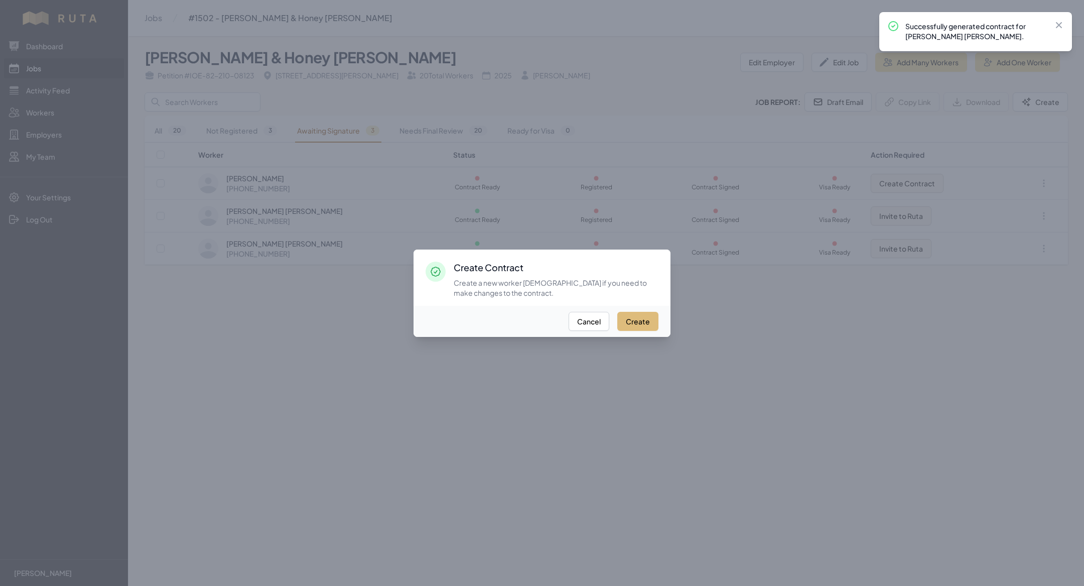
click at [638, 320] on button "Create" at bounding box center [637, 321] width 41 height 19
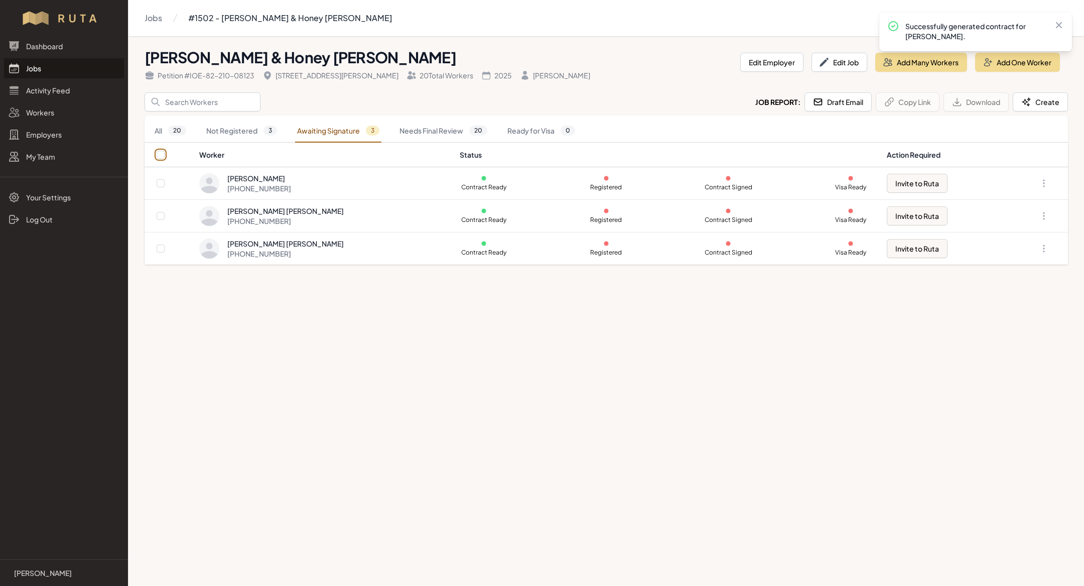
click at [157, 156] on input "checkbox" at bounding box center [161, 155] width 8 height 8
checkbox input "true"
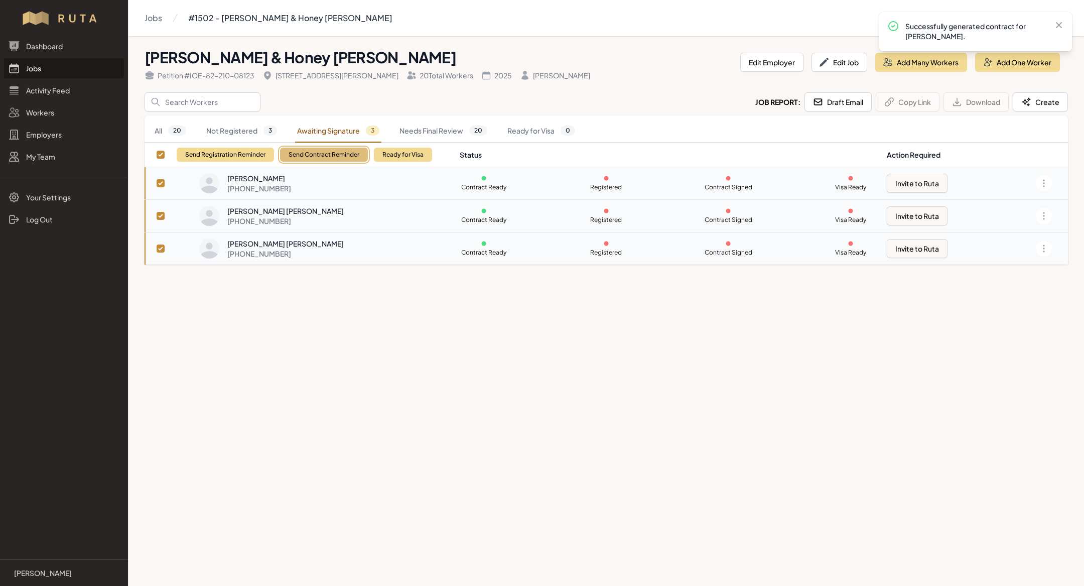
click at [294, 152] on button "Send Contract Reminder" at bounding box center [324, 155] width 88 height 14
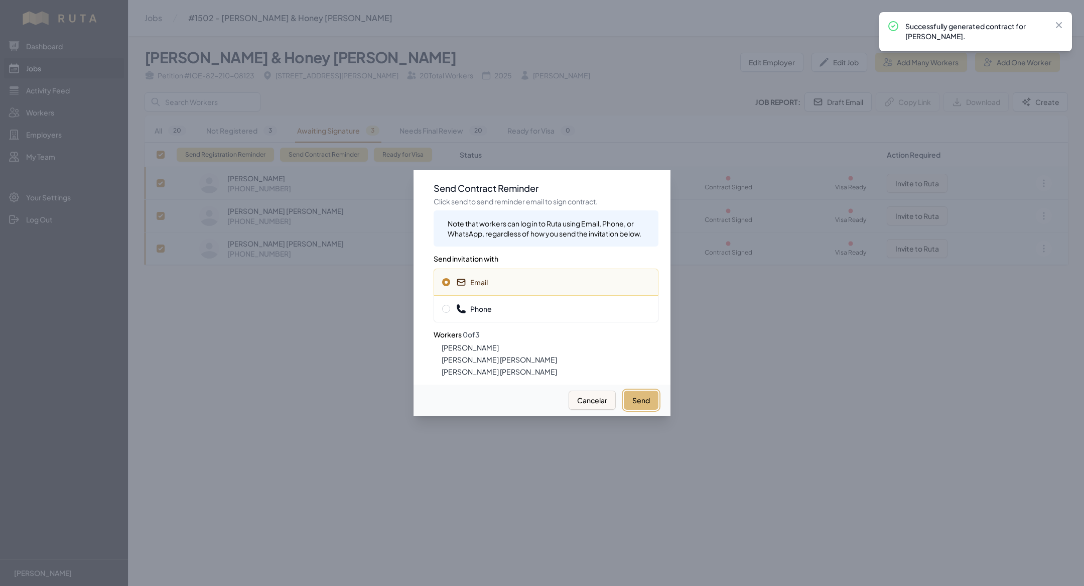
click at [642, 407] on button "Send" at bounding box center [641, 400] width 35 height 19
click at [508, 309] on span "Phone" at bounding box center [546, 309] width 208 height 10
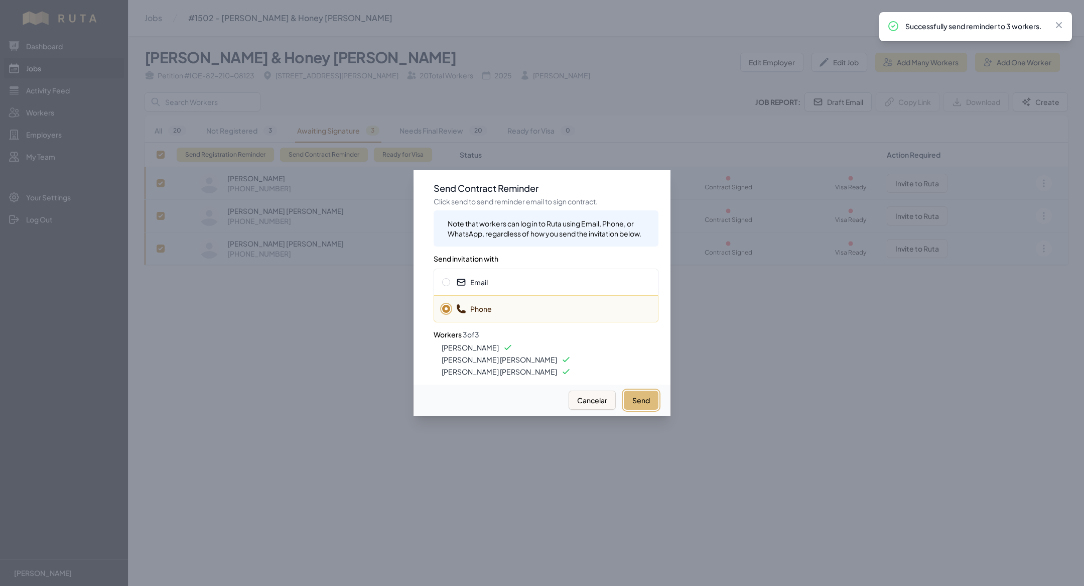
click at [636, 397] on button "Send" at bounding box center [641, 400] width 35 height 19
click at [39, 70] on div at bounding box center [542, 293] width 1084 height 586
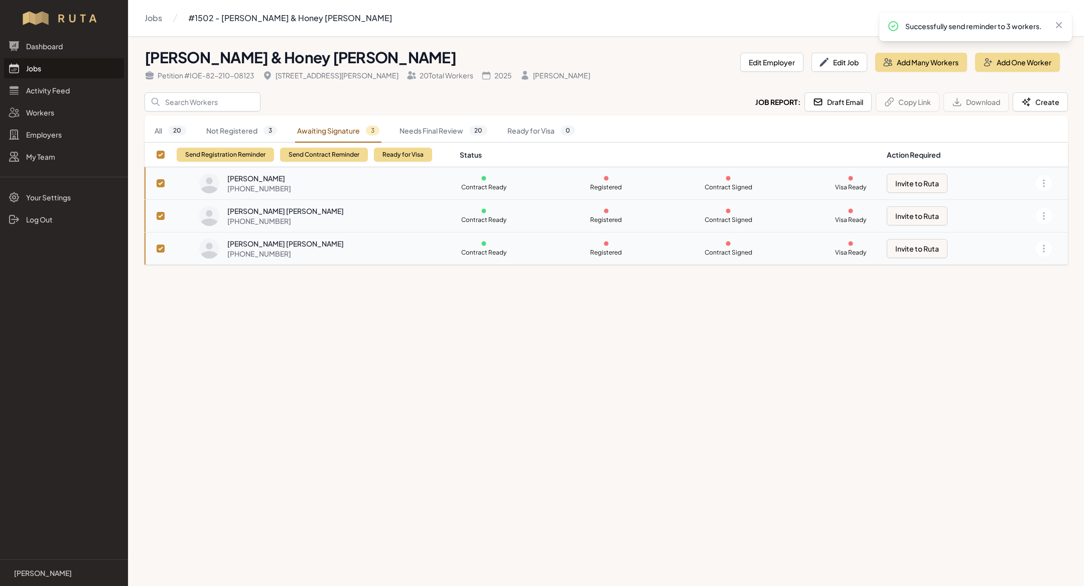
click at [48, 67] on link "Jobs" at bounding box center [64, 68] width 120 height 20
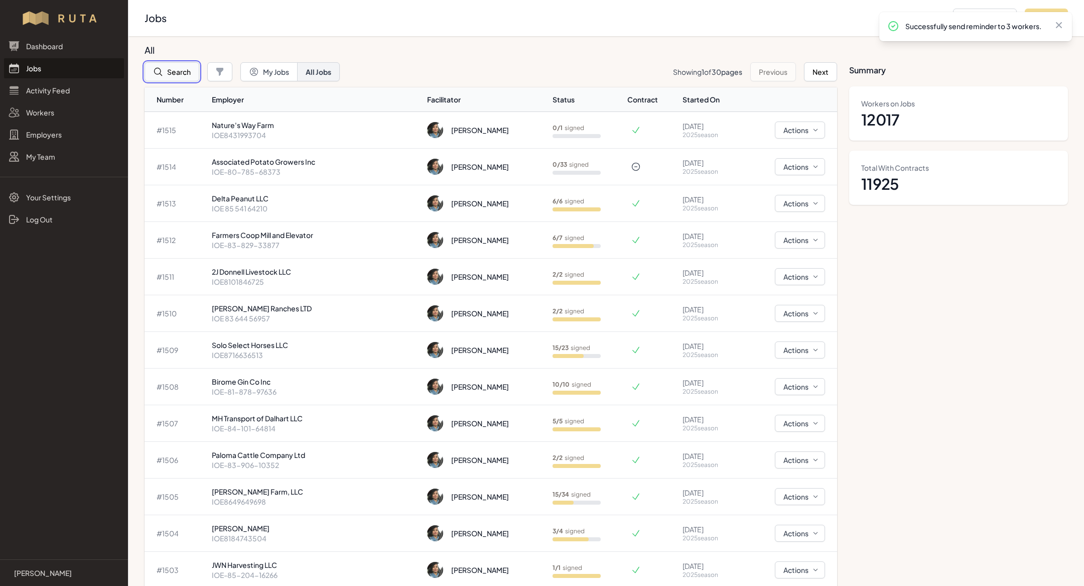
click at [168, 68] on button "Search" at bounding box center [172, 71] width 55 height 19
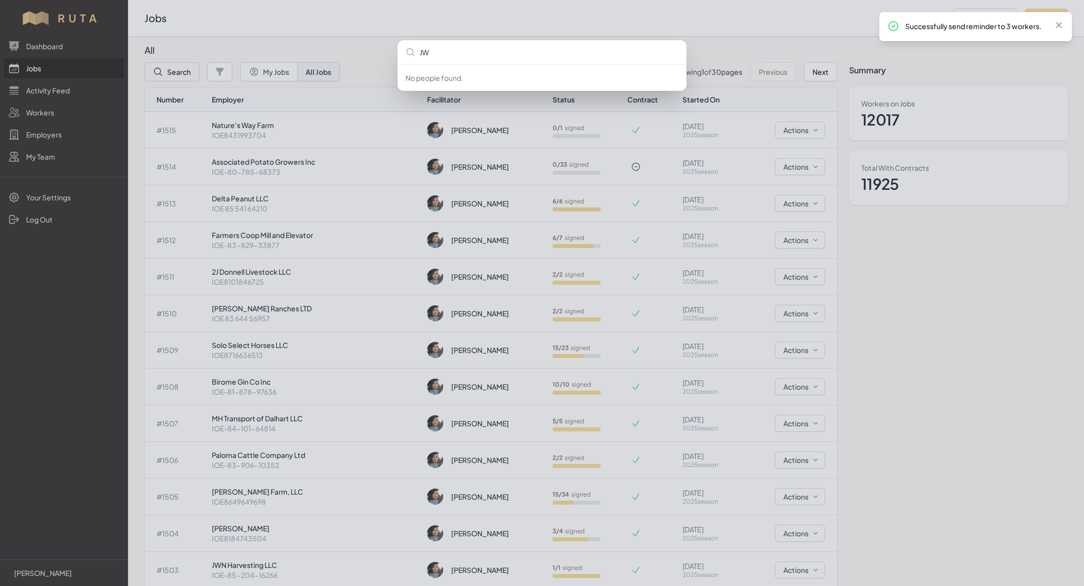
type input "JWN"
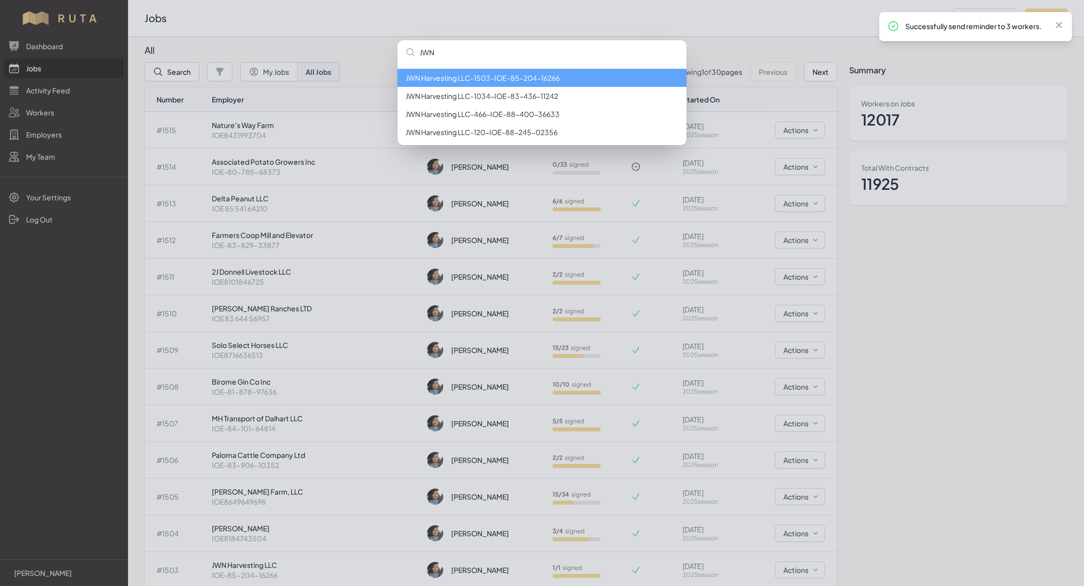
click at [510, 76] on li "JWN Harvesting LLC - 1503 - IOE-85-204-16266" at bounding box center [542, 78] width 289 height 18
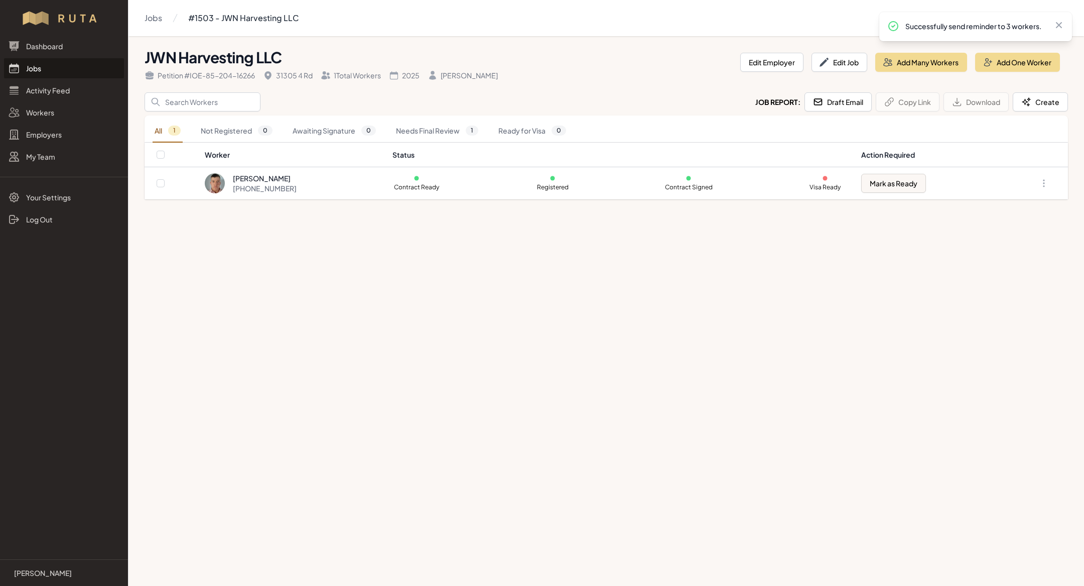
click at [42, 69] on link "Jobs" at bounding box center [64, 68] width 120 height 20
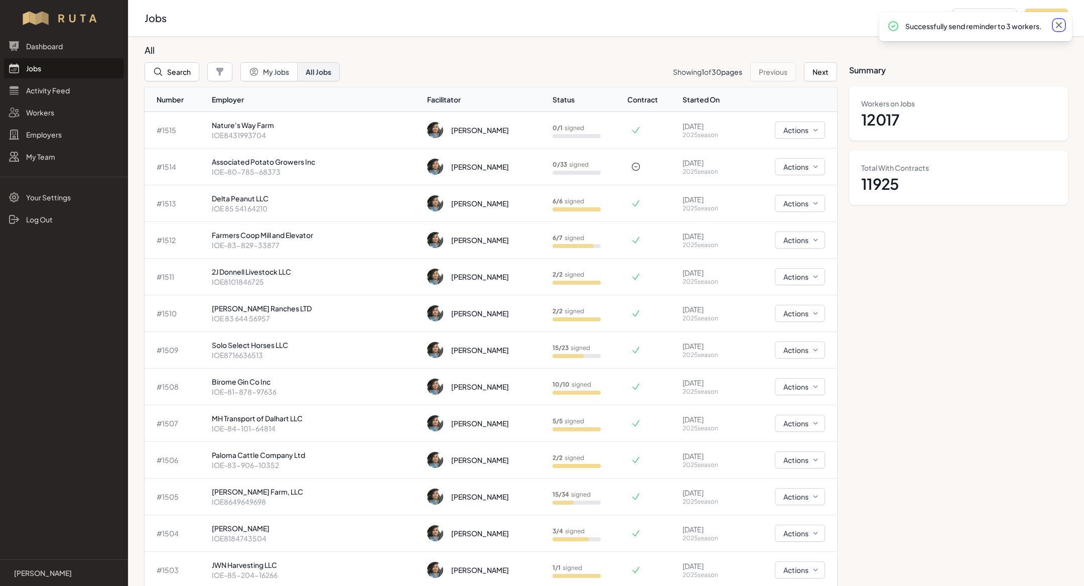
click at [1061, 27] on icon at bounding box center [1059, 25] width 6 height 6
click at [1055, 20] on button "Add Job" at bounding box center [1046, 18] width 43 height 19
select select "2023"
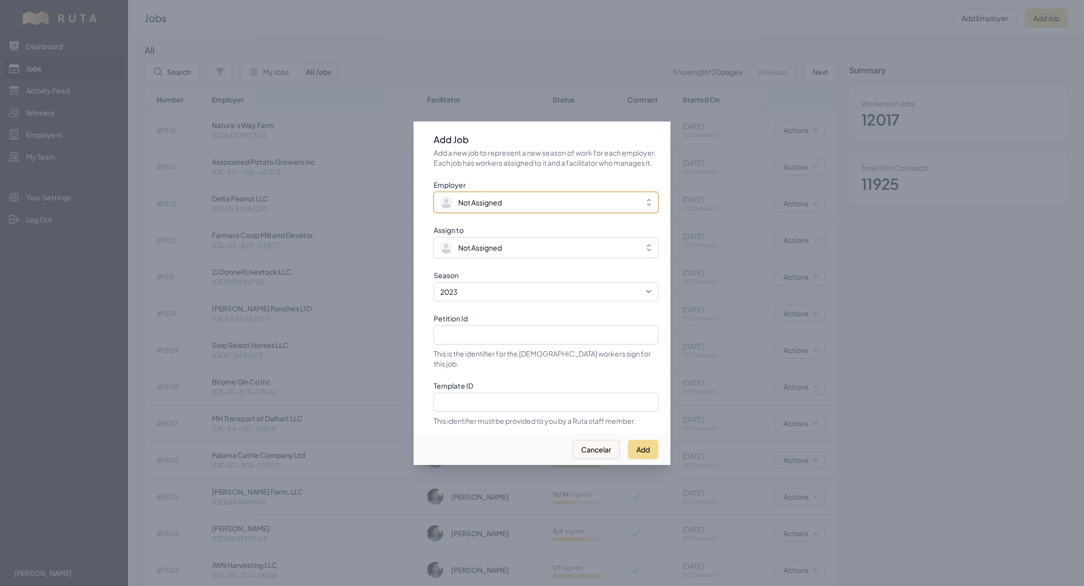
click at [539, 205] on span "Not Assigned" at bounding box center [539, 202] width 198 height 12
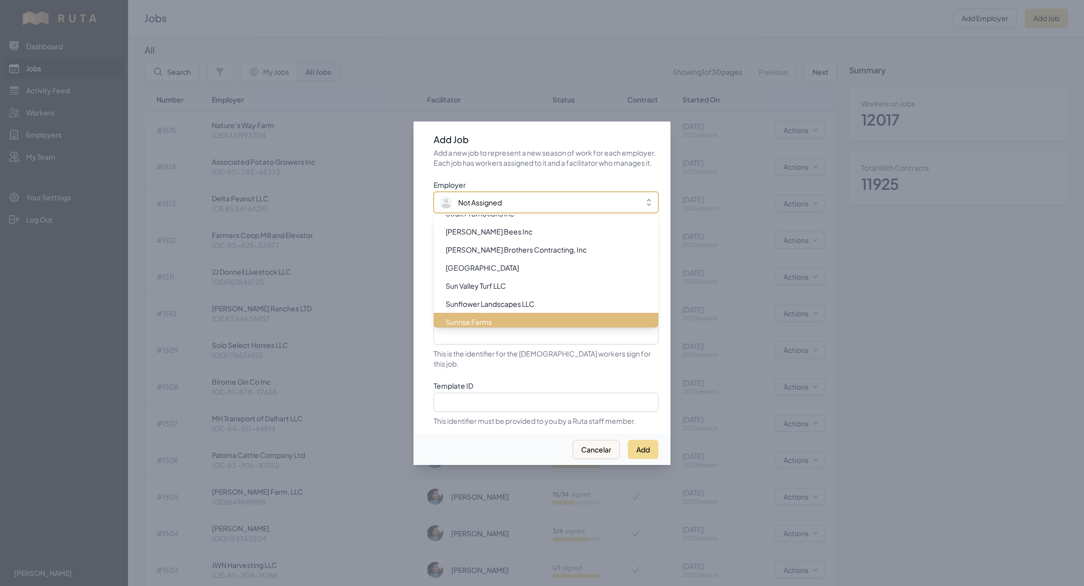
click at [539, 205] on span "Not Assigned" at bounding box center [539, 202] width 198 height 12
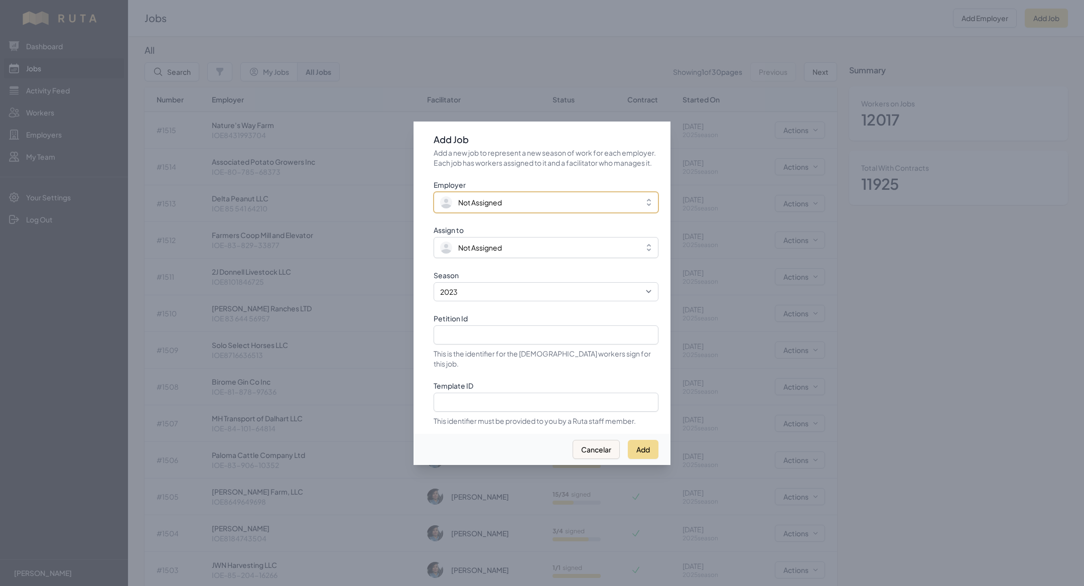
click at [539, 205] on span "Not Assigned" at bounding box center [539, 202] width 198 height 12
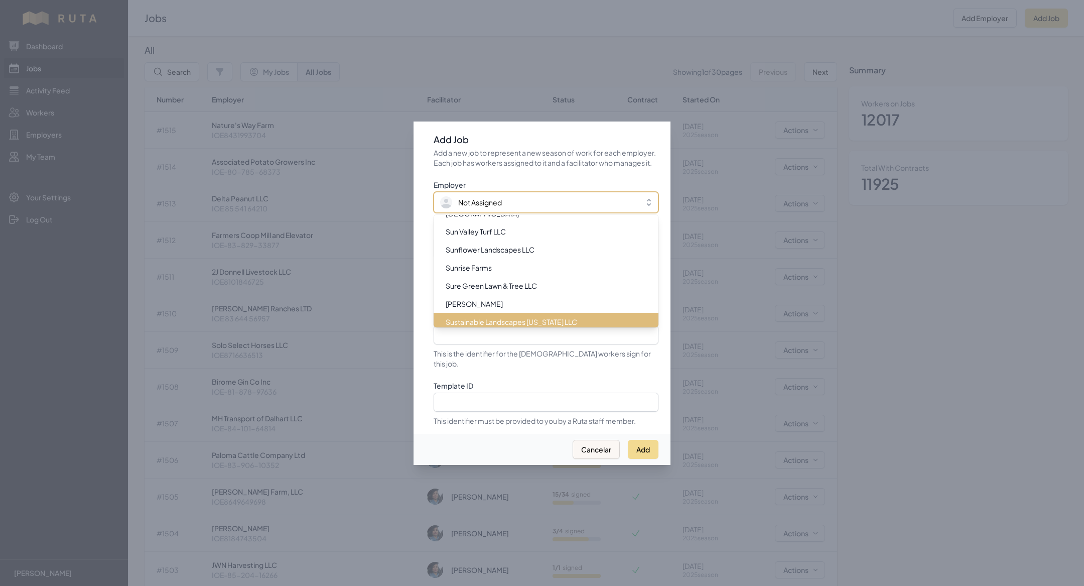
click at [486, 46] on div at bounding box center [542, 293] width 1084 height 586
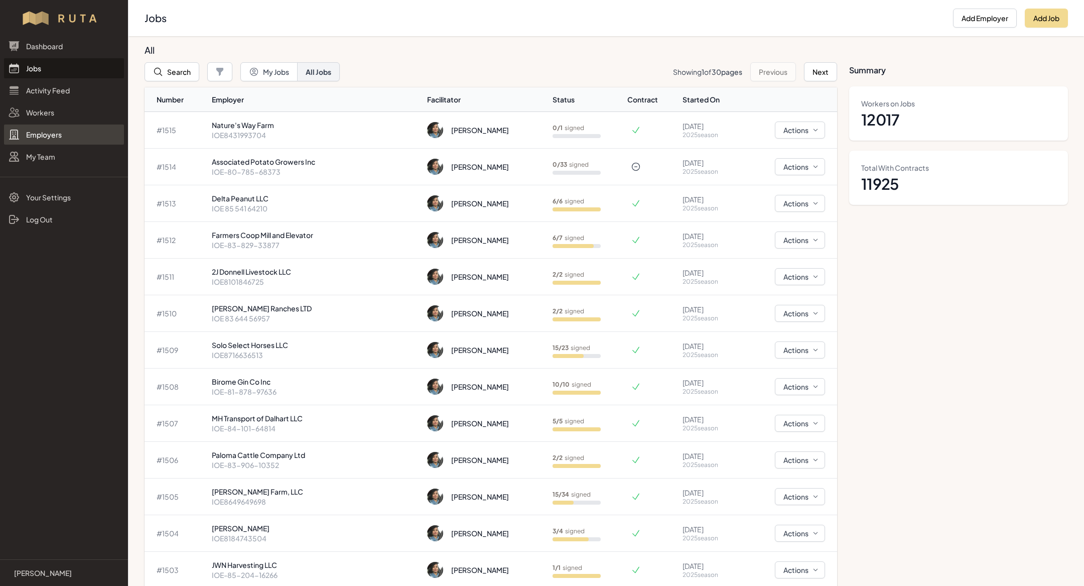
click at [50, 134] on link "Employers" at bounding box center [64, 135] width 120 height 20
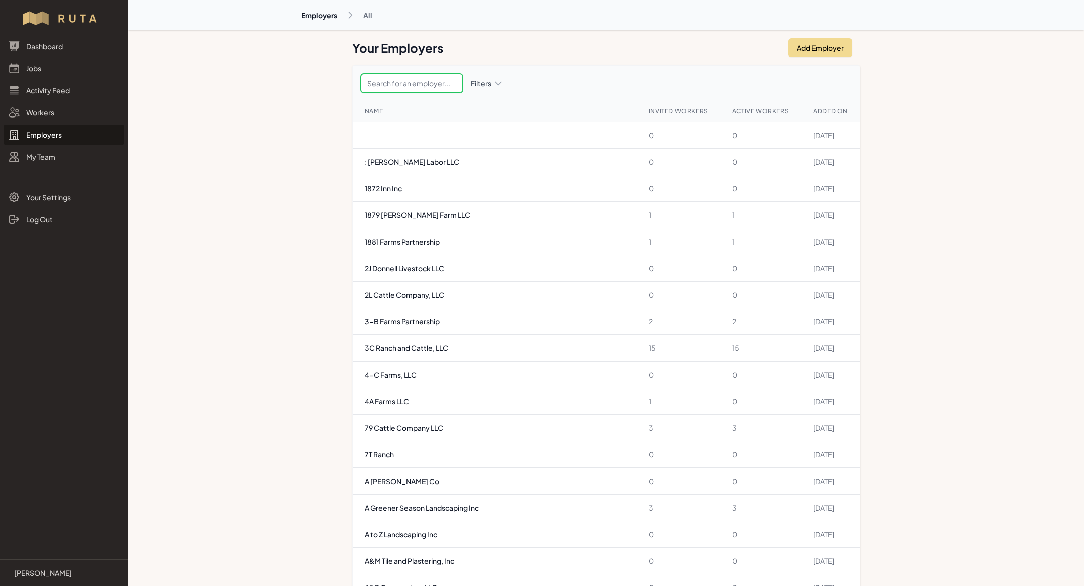
click at [413, 76] on input "text" at bounding box center [412, 83] width 102 height 19
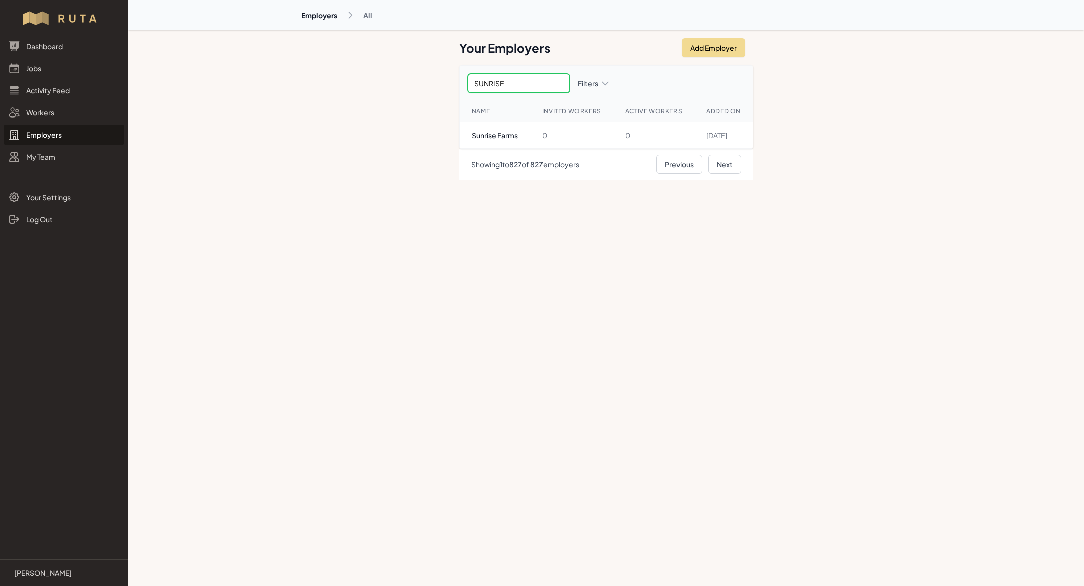
type input "SUNRISE"
